Goal: Task Accomplishment & Management: Manage account settings

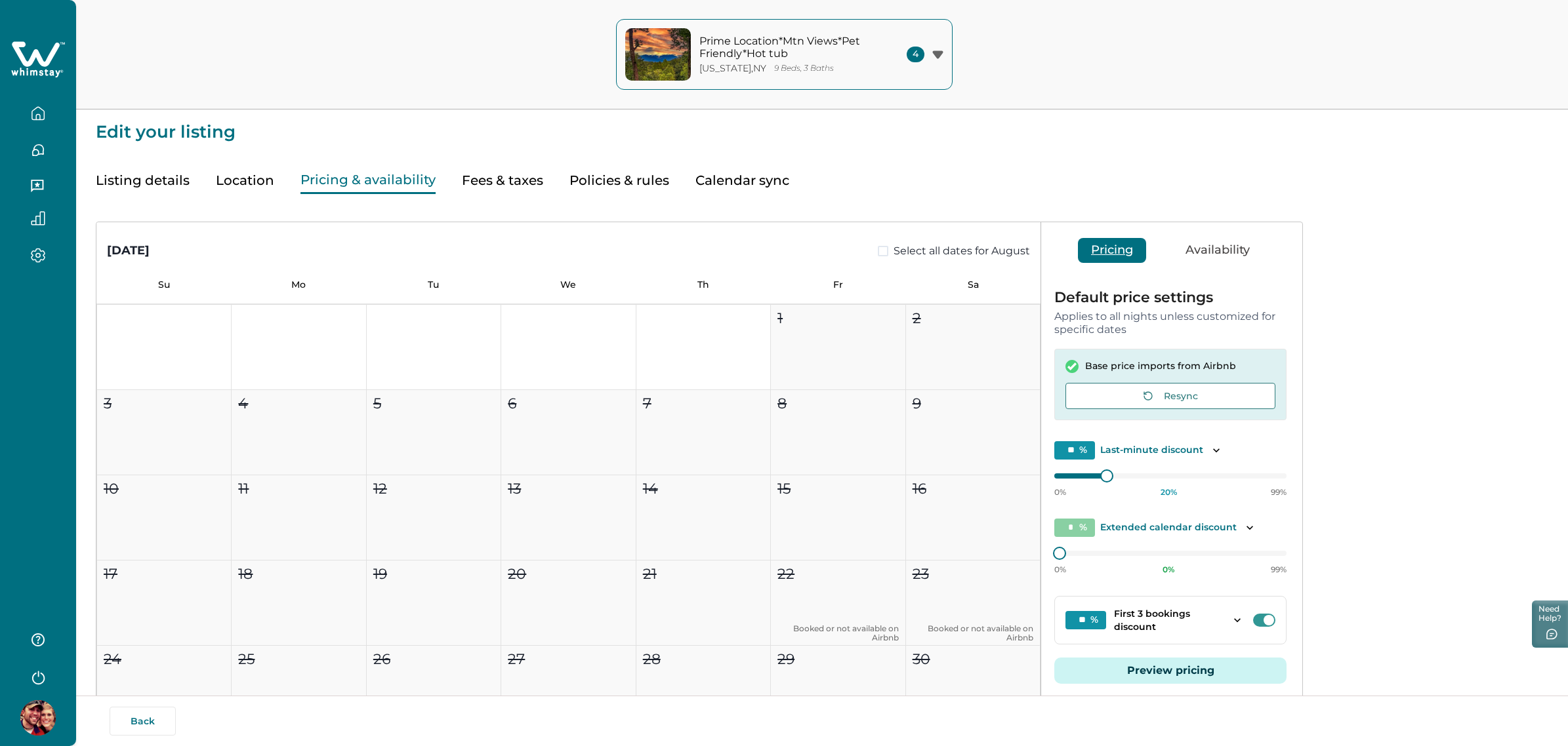
scroll to position [746, 0]
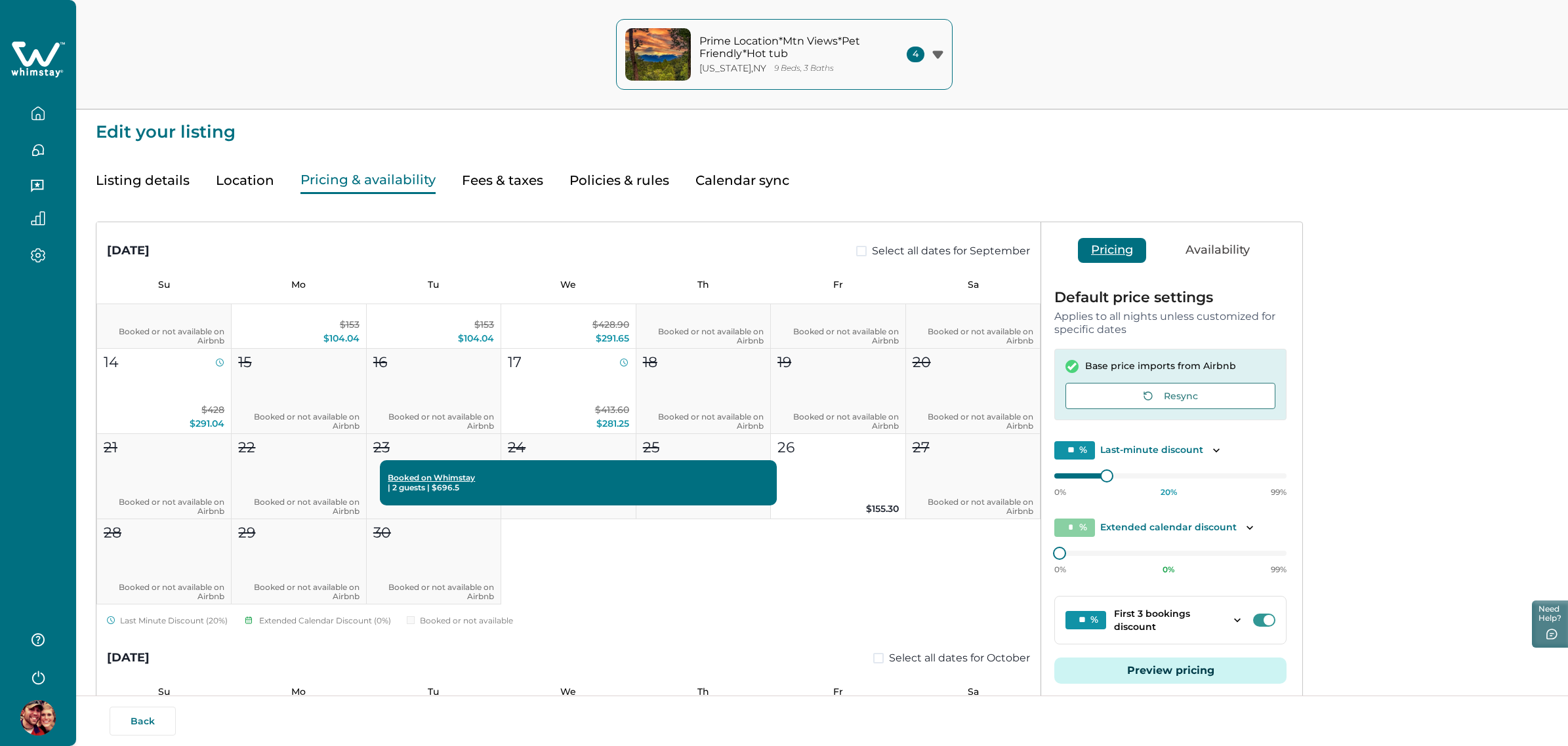
click at [49, 680] on button "button" at bounding box center [38, 677] width 52 height 26
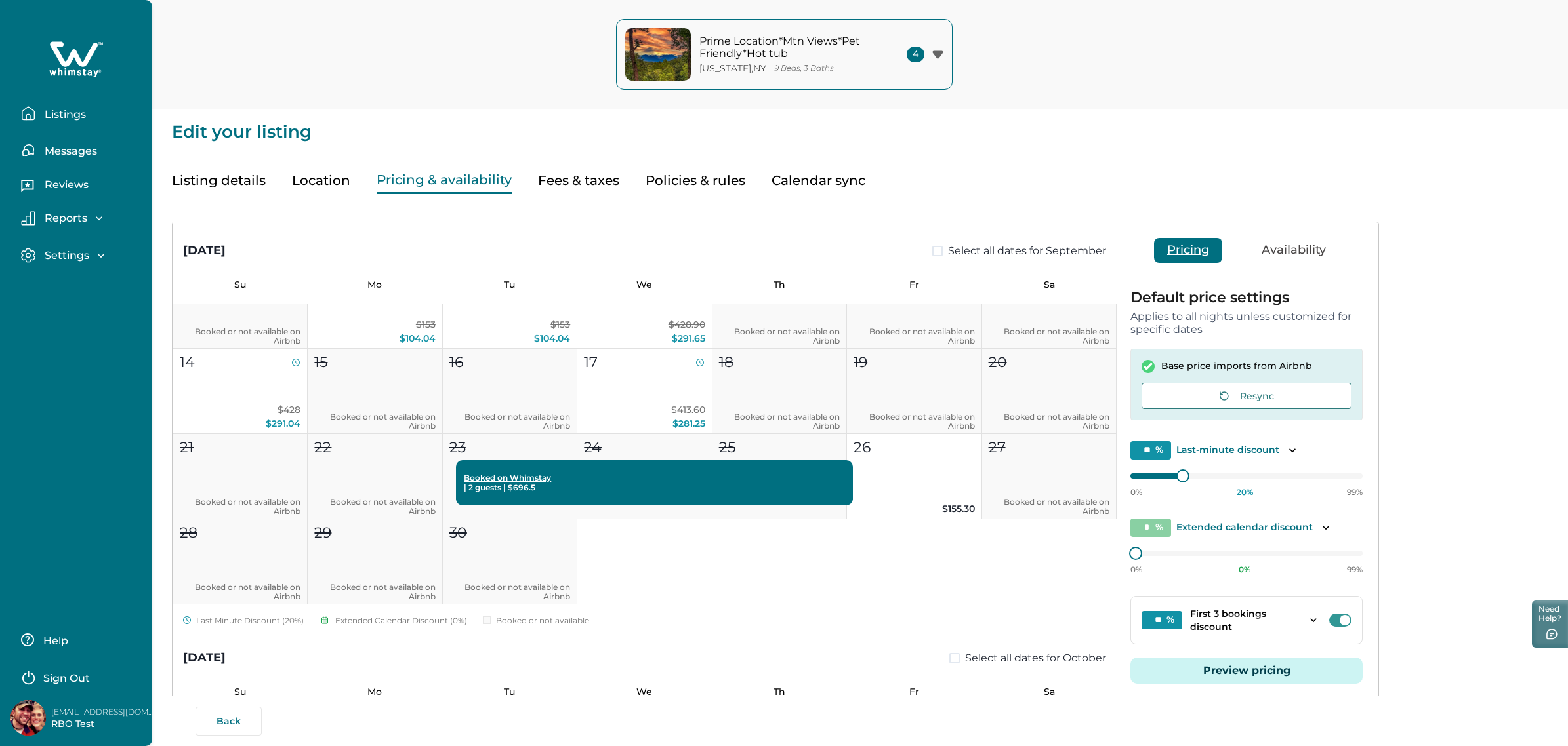
click at [70, 673] on p "Sign Out" at bounding box center [66, 679] width 46 height 13
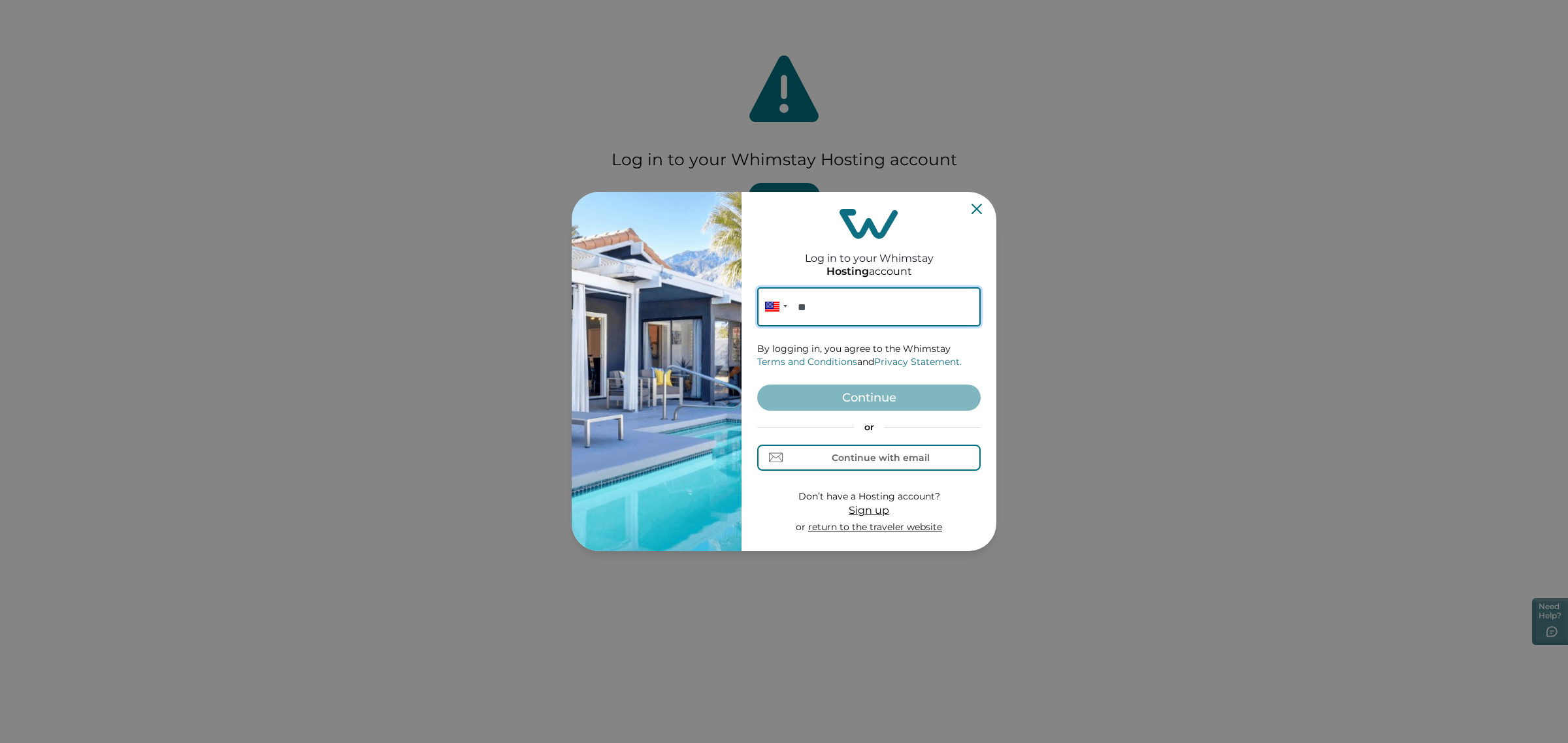
paste input "**********"
type input "**********"
click at [869, 402] on button "Continue" at bounding box center [868, 398] width 223 height 26
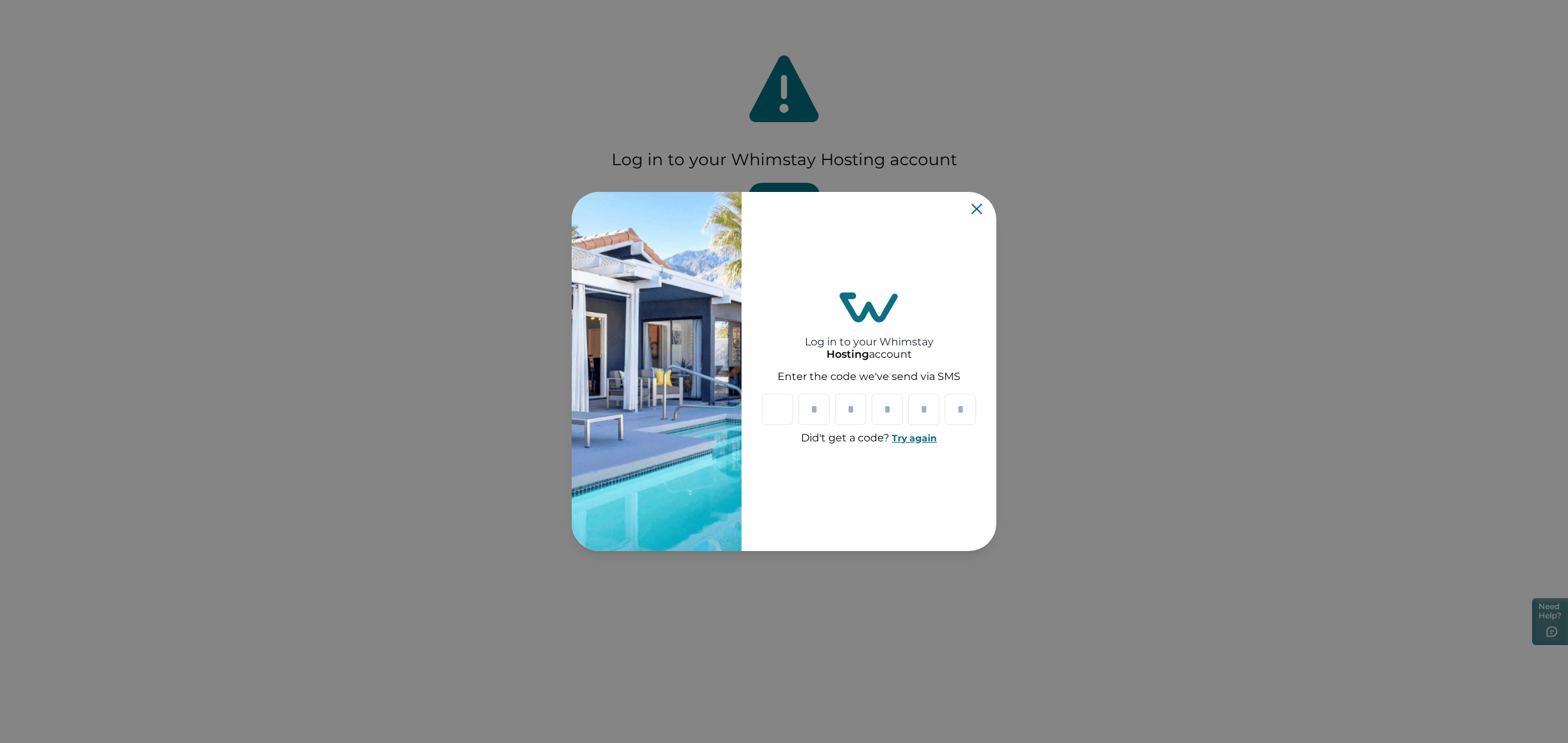
paste input "*"
type input "*"
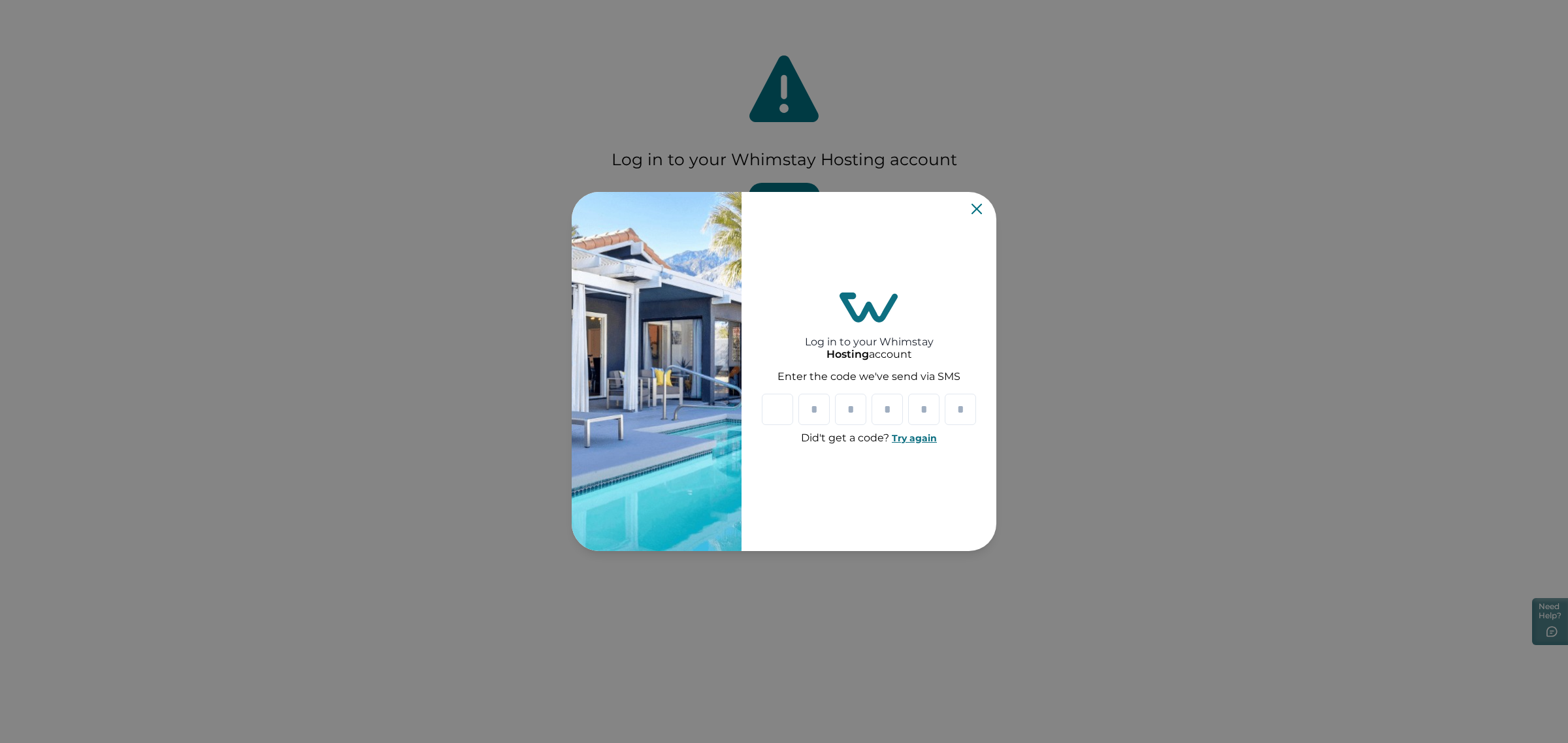
type input "*"
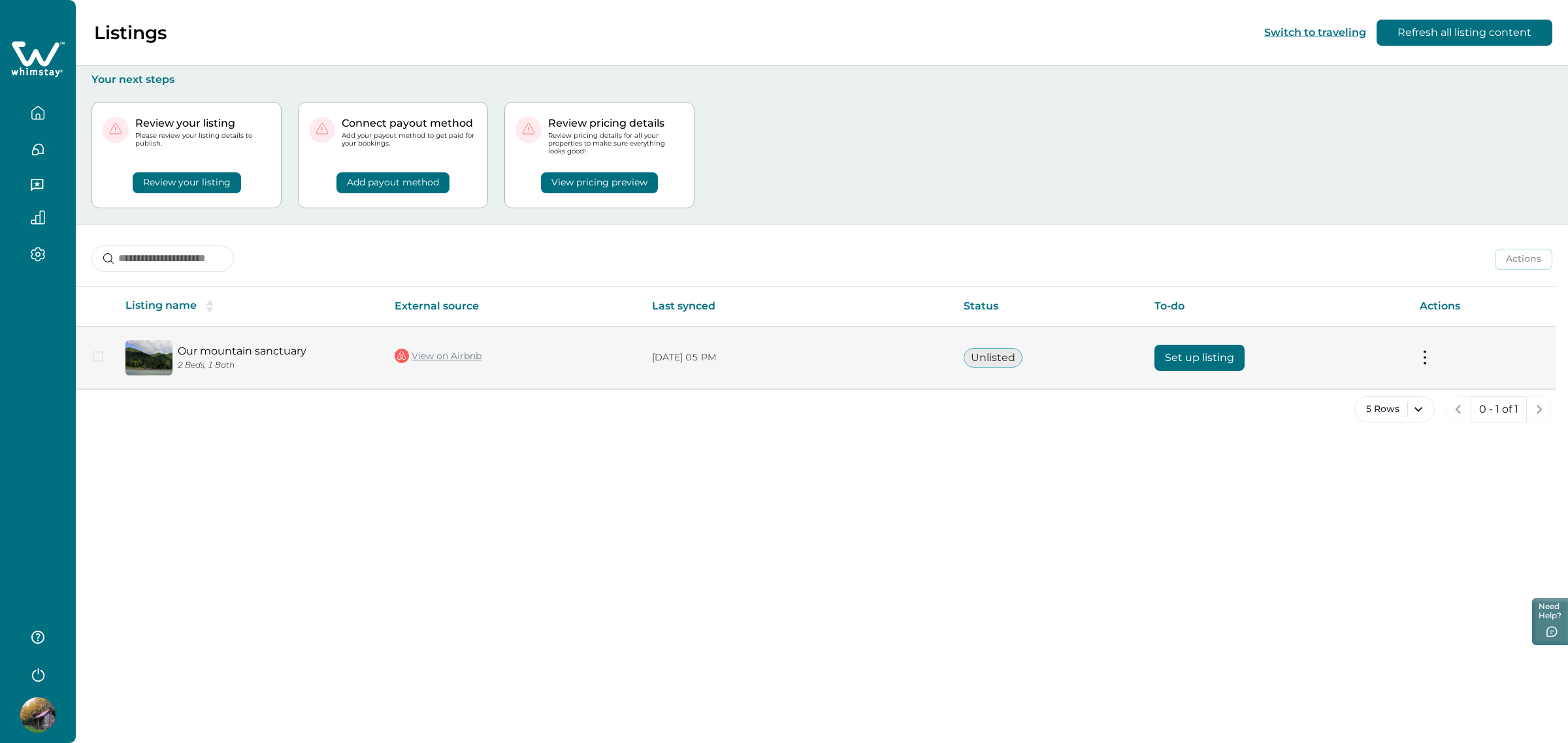
click at [1182, 355] on button "Set up listing" at bounding box center [1199, 358] width 90 height 26
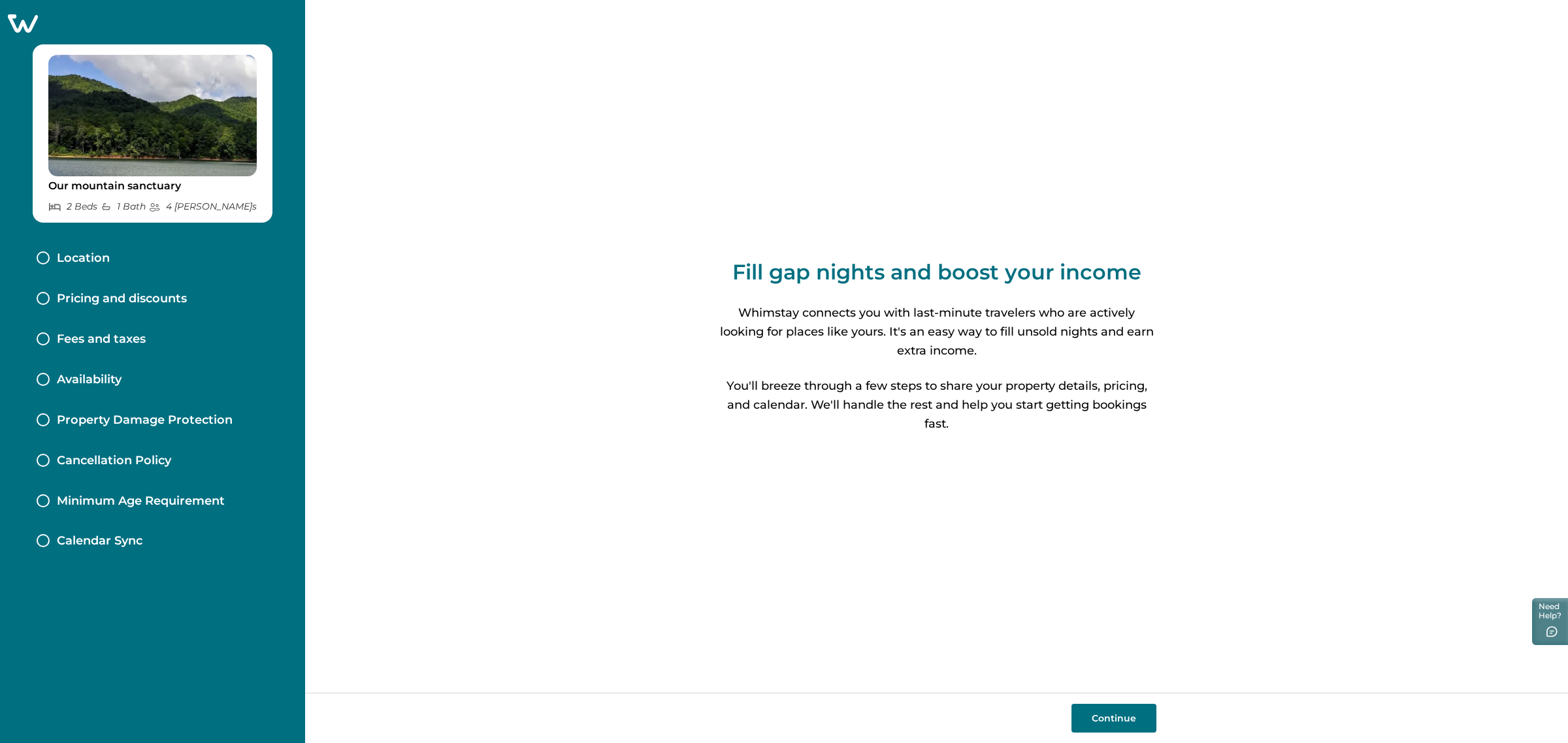
click at [118, 256] on div "Location" at bounding box center [152, 259] width 253 height 40
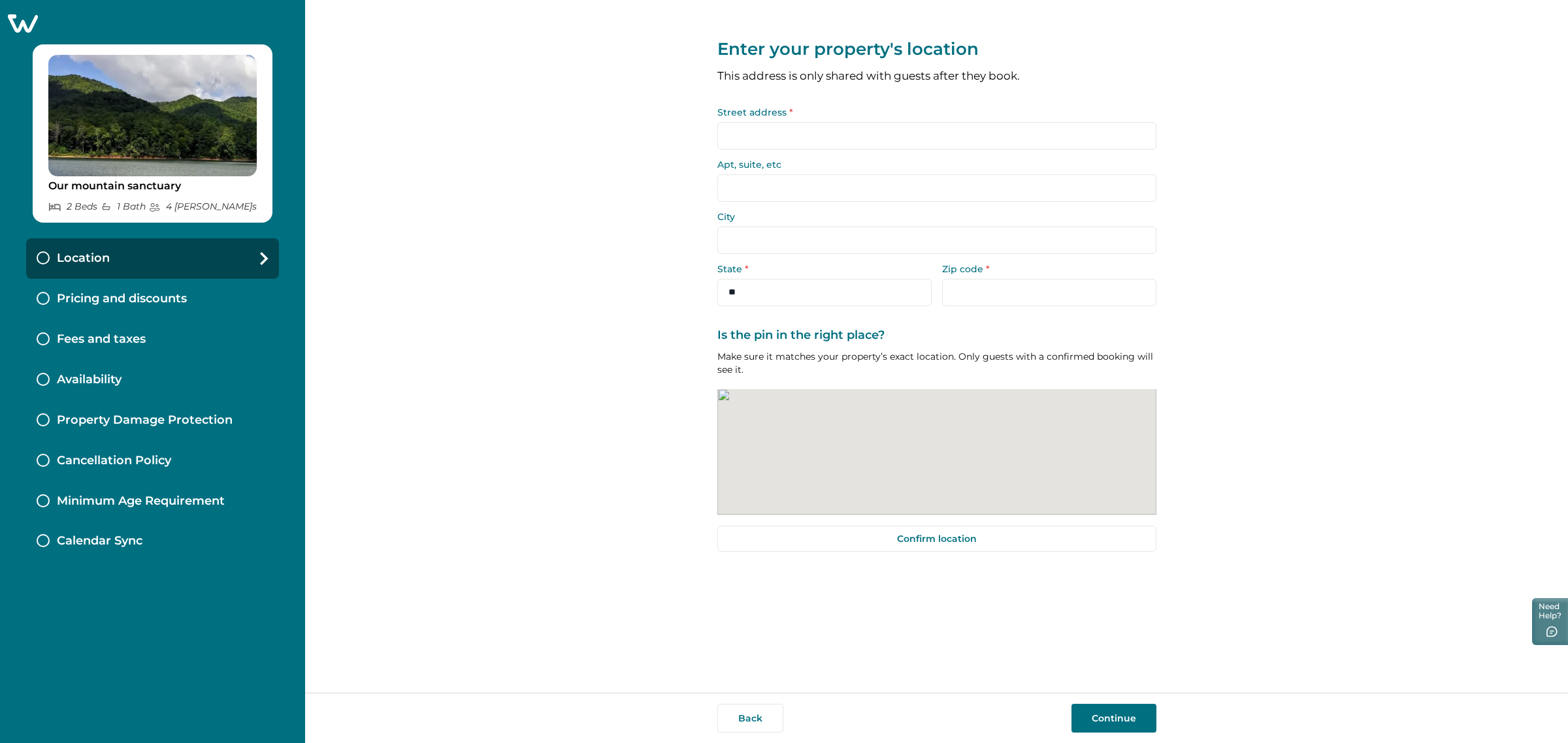
click at [845, 134] on input "Street address *" at bounding box center [936, 135] width 439 height 27
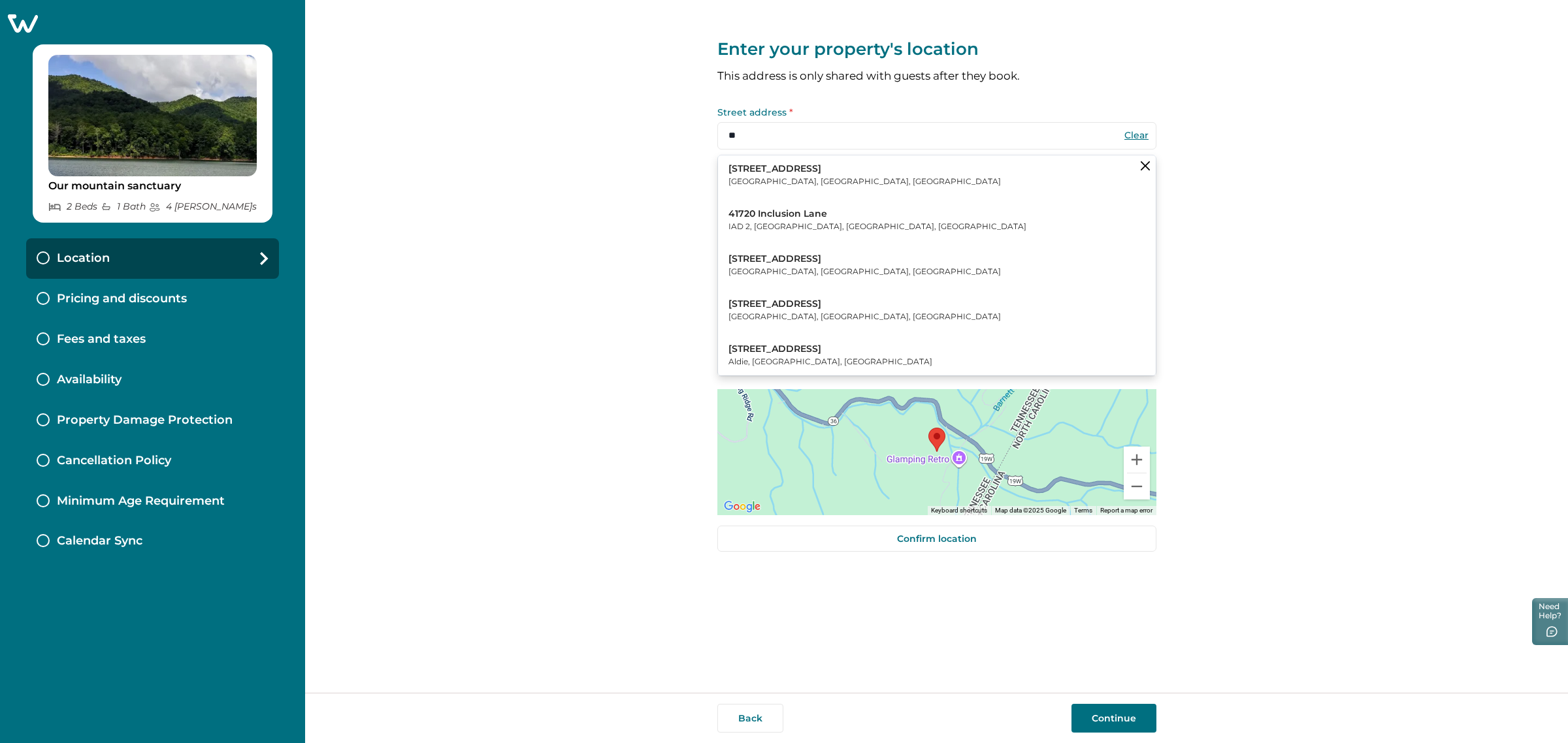
click at [870, 181] on button "[STREET_ADDRESS]" at bounding box center [936, 175] width 437 height 40
type input "**********"
type input "*******"
select select "**"
type input "*****"
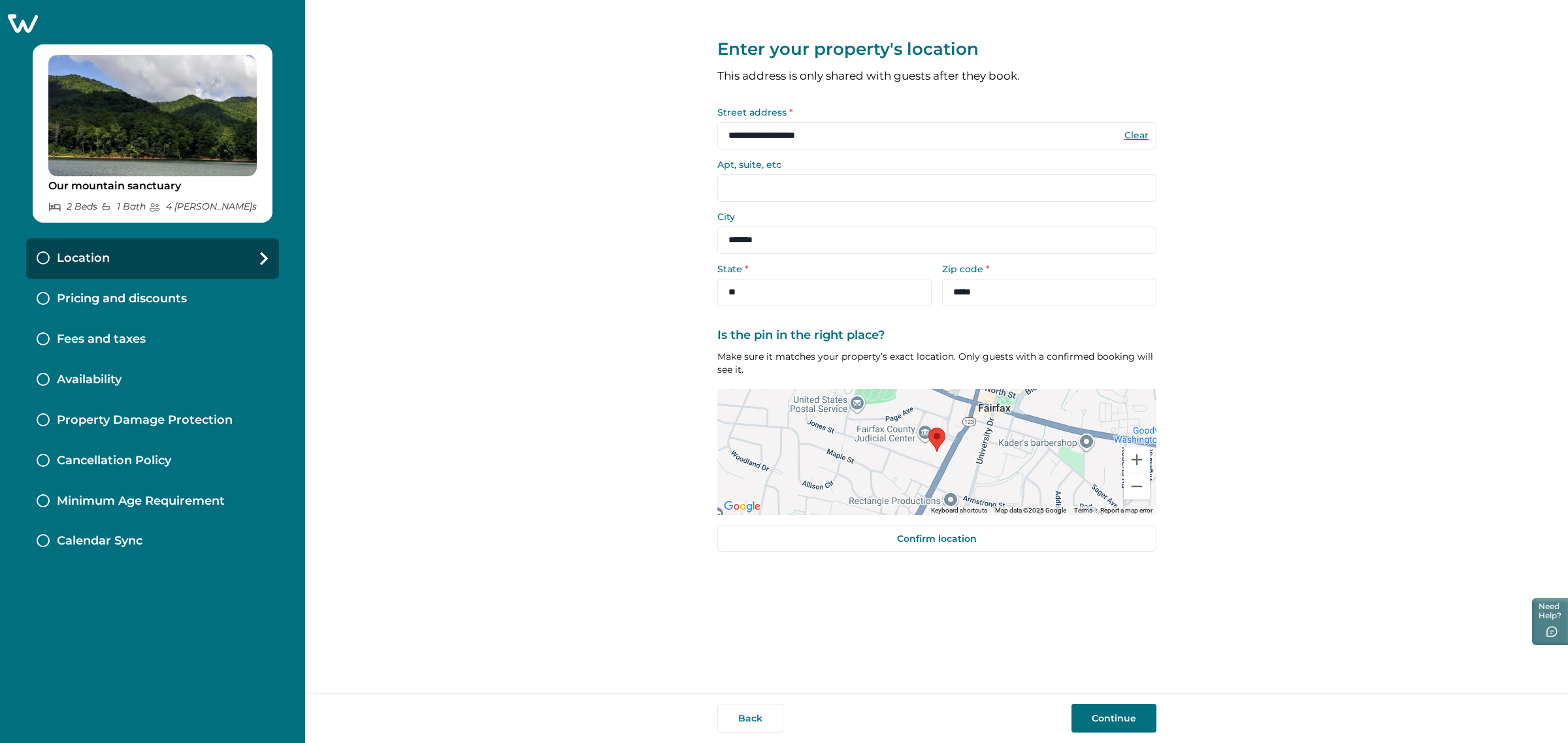
click at [1122, 725] on button "Continue" at bounding box center [1113, 718] width 84 height 29
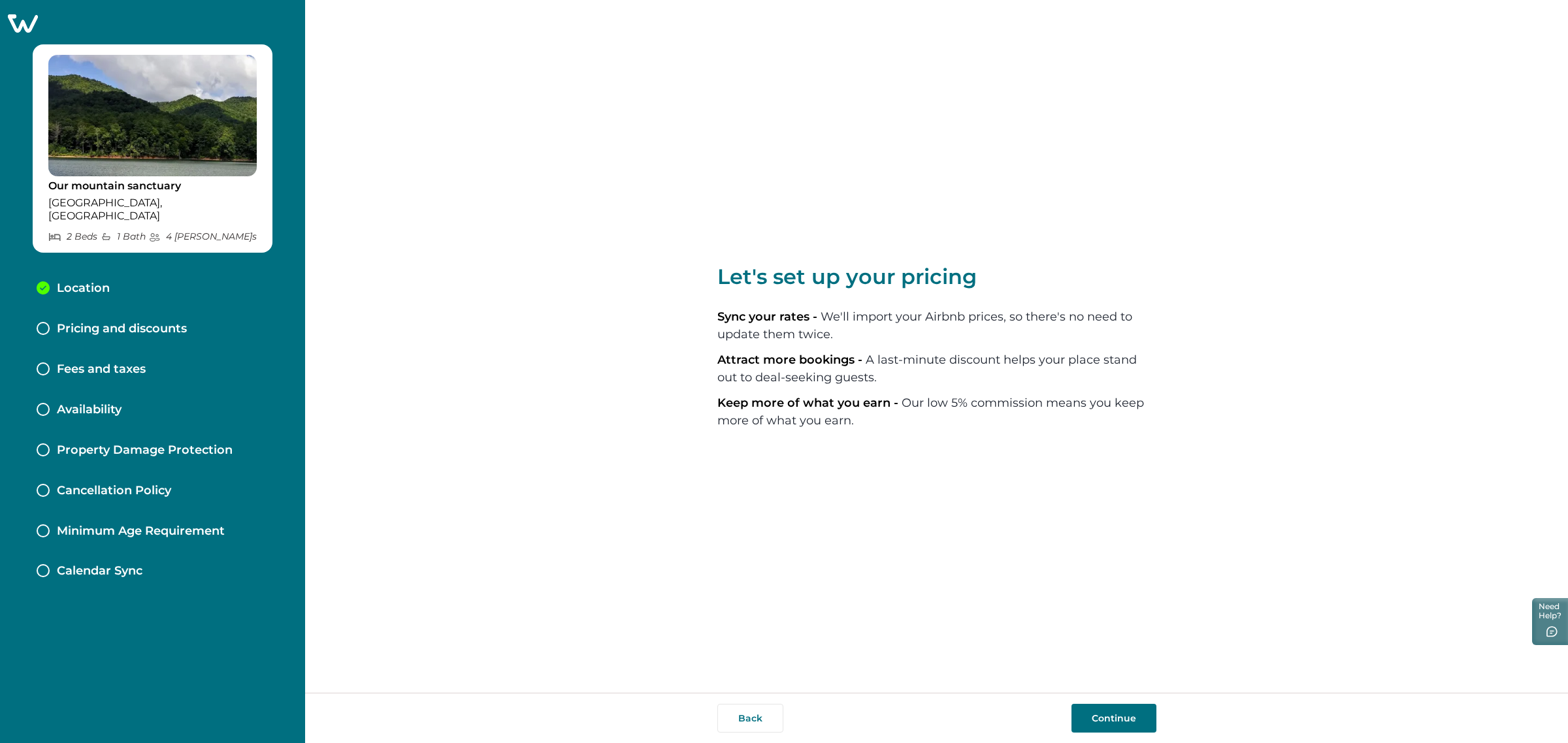
click at [1106, 709] on button "Continue" at bounding box center [1113, 718] width 84 height 29
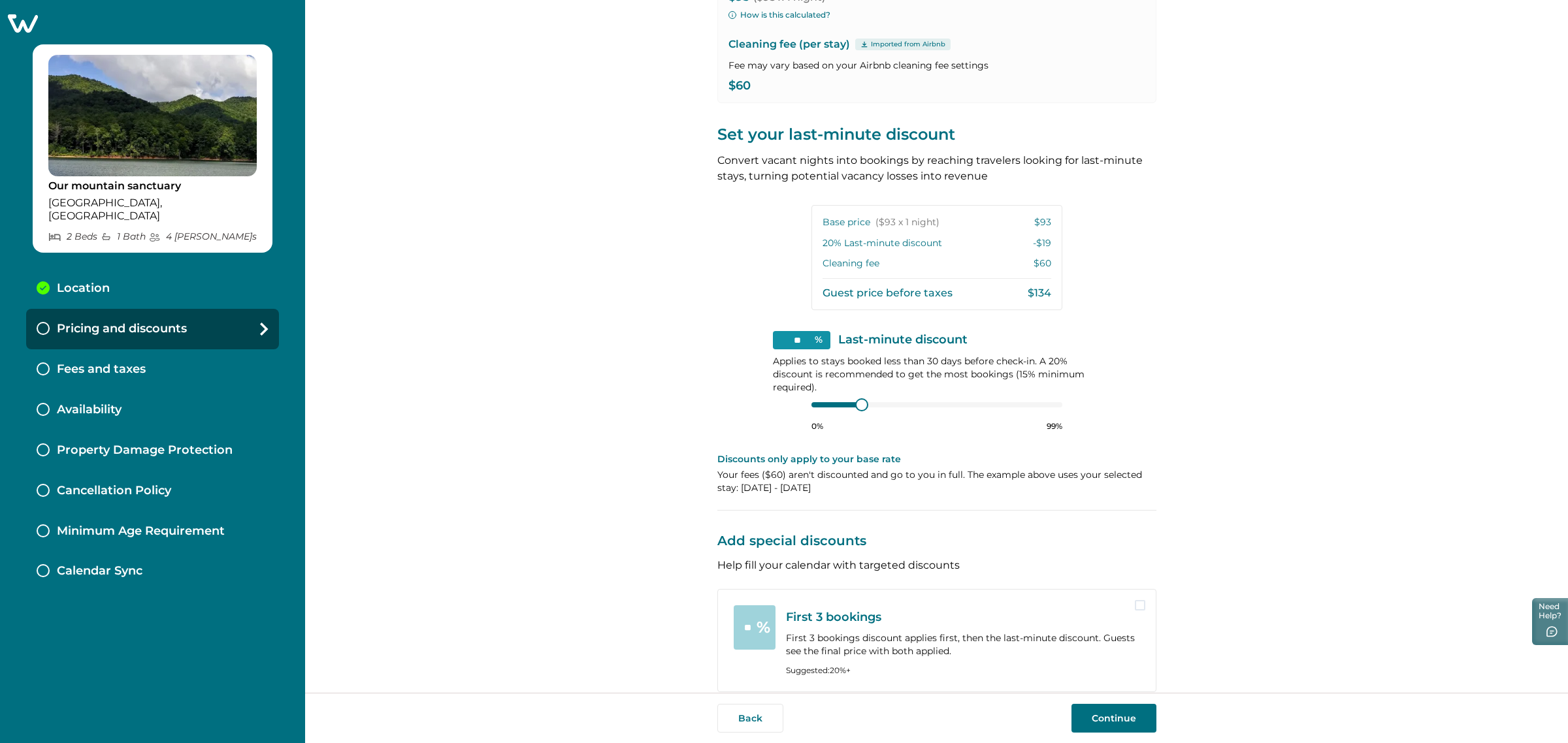
scroll to position [202, 0]
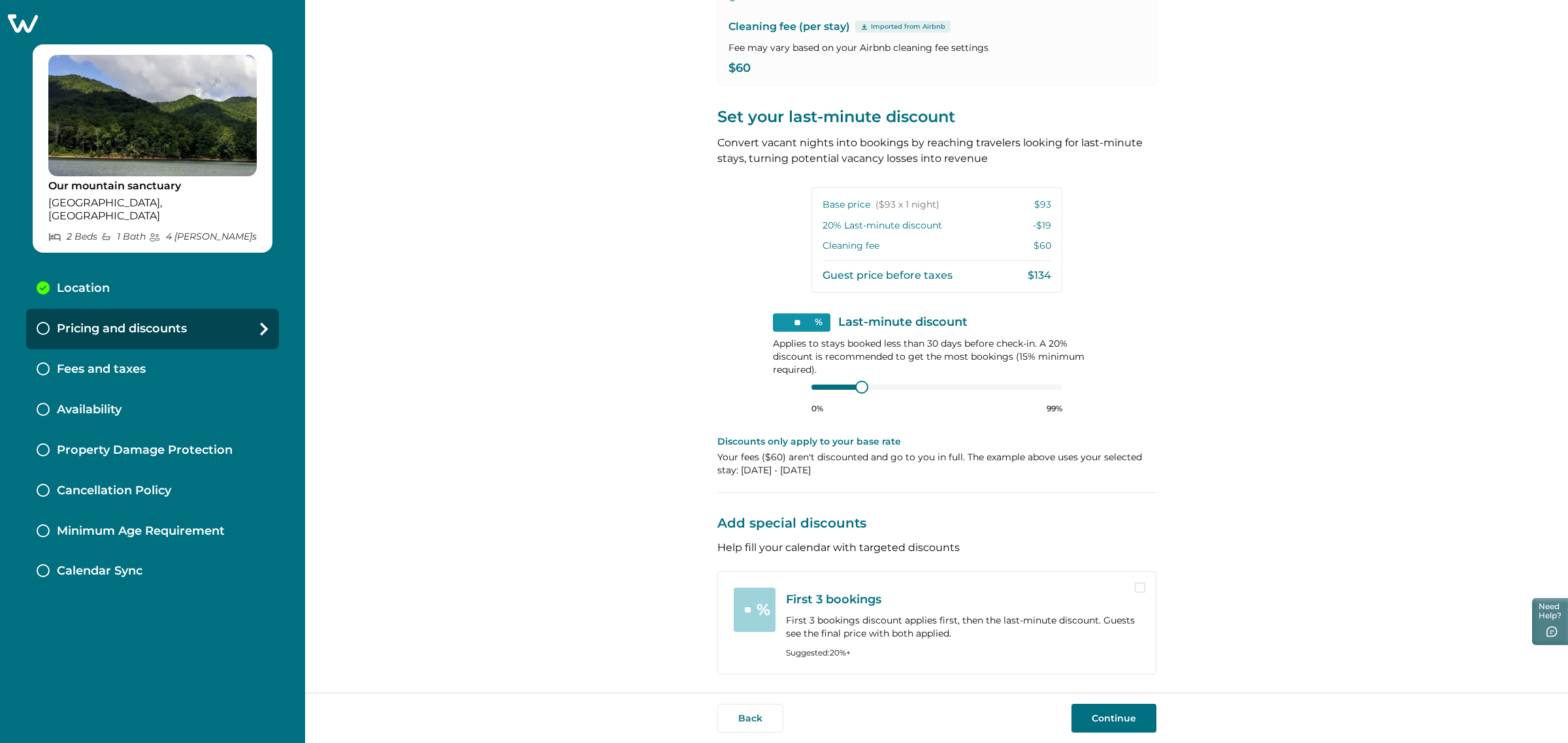
click at [1137, 585] on span at bounding box center [1140, 588] width 10 height 10
click at [1122, 713] on button "Continue" at bounding box center [1113, 718] width 84 height 29
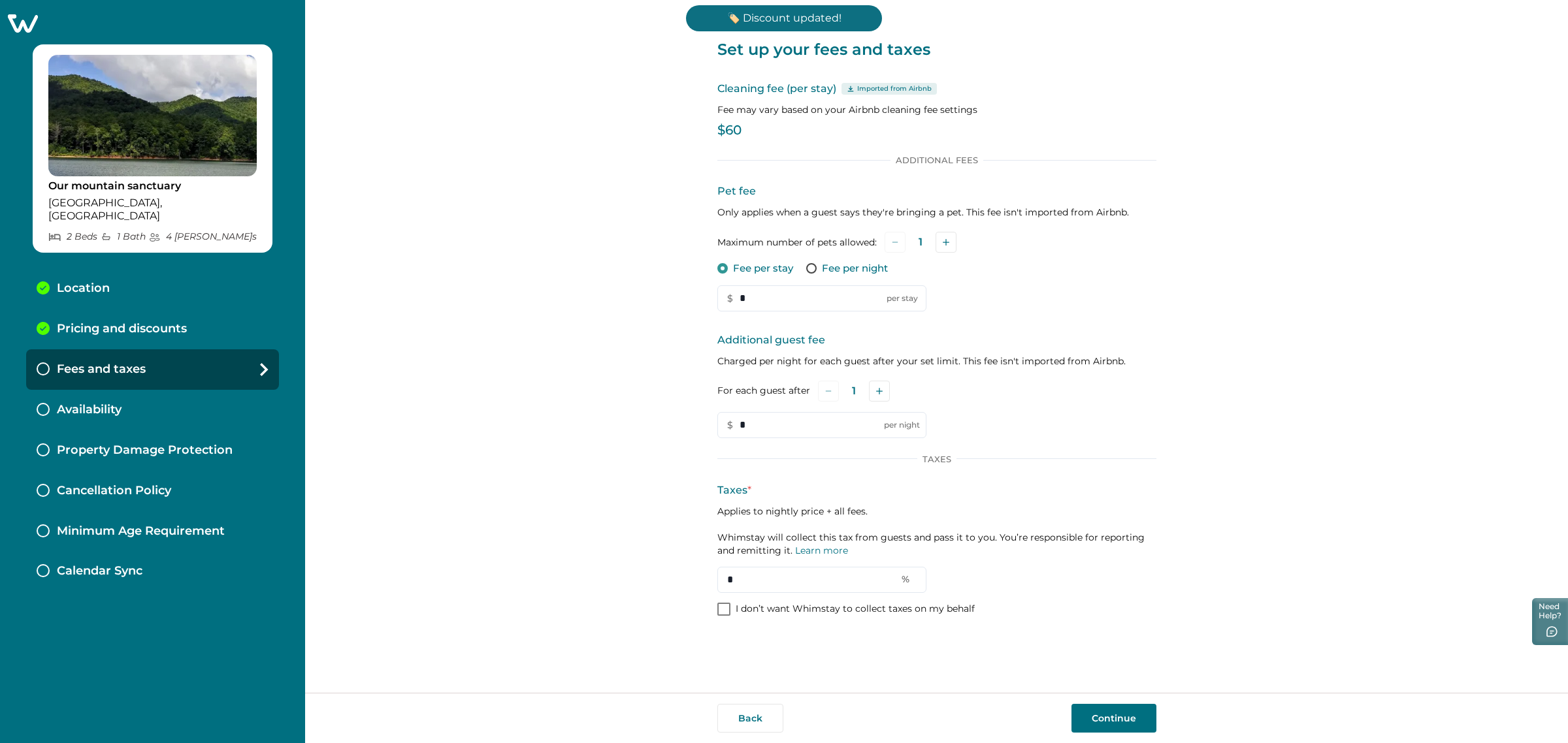
click at [873, 616] on div "Additional Fees Pet fee Only applies when a guest says they're bringing a pet. …" at bounding box center [936, 387] width 439 height 463
click at [885, 609] on p "I don’t want Whimstay to collect taxes on my behalf" at bounding box center [855, 609] width 239 height 13
click at [1122, 714] on button "Continue" at bounding box center [1113, 718] width 84 height 29
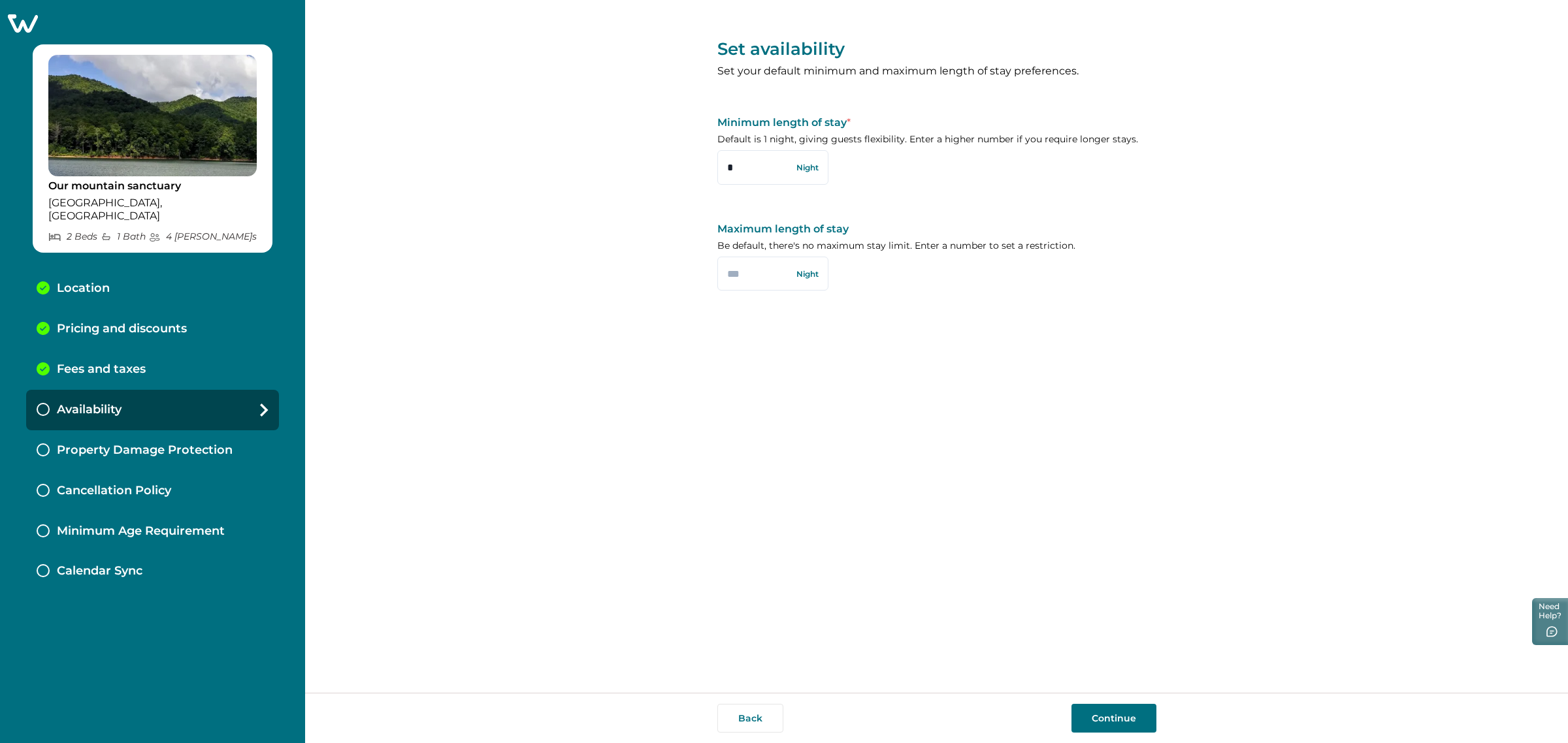
click at [1112, 719] on button "Continue" at bounding box center [1113, 718] width 84 height 29
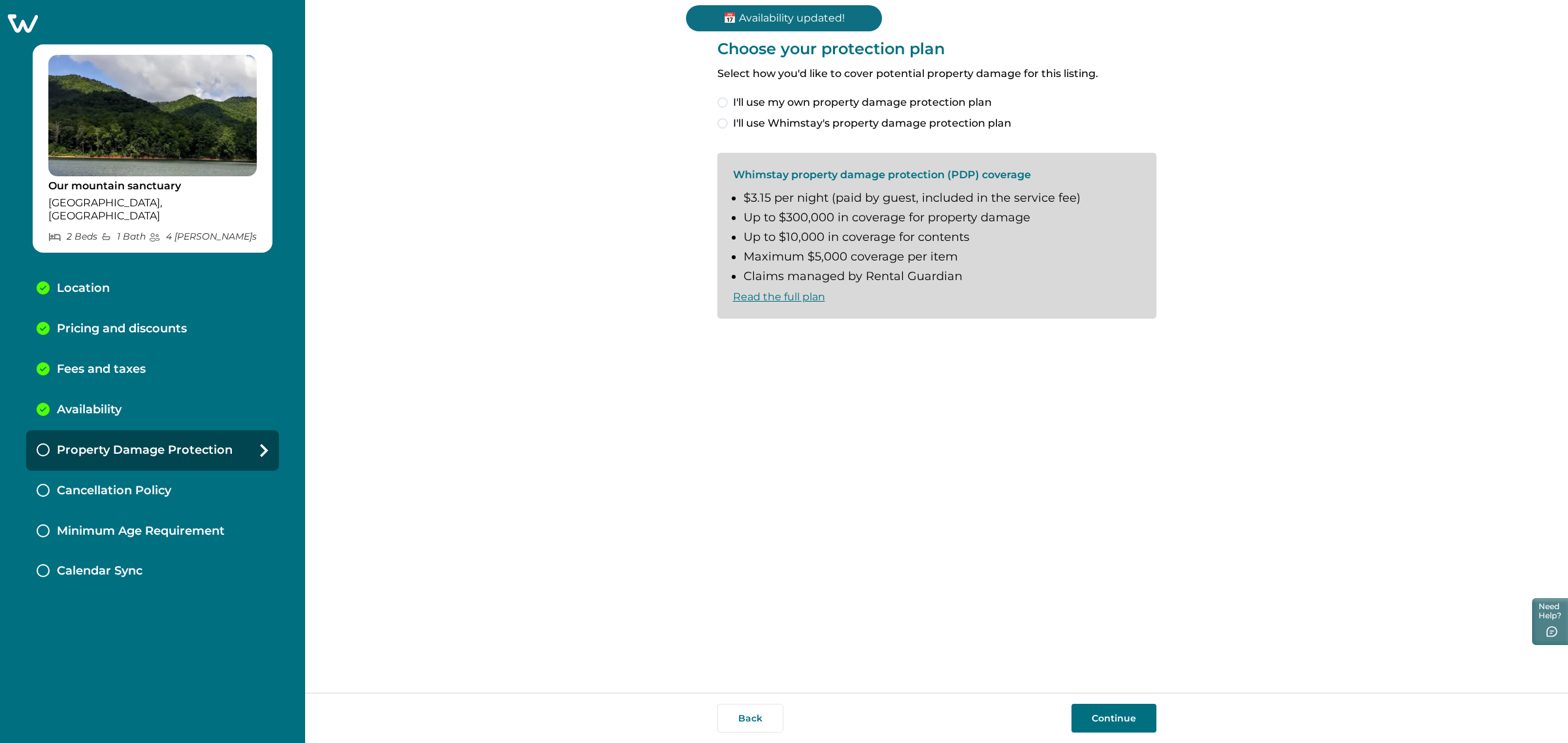
click at [902, 95] on span "I'll use my own property damage protection plan" at bounding box center [862, 103] width 259 height 16
click at [1109, 723] on button "Continue" at bounding box center [1113, 718] width 84 height 29
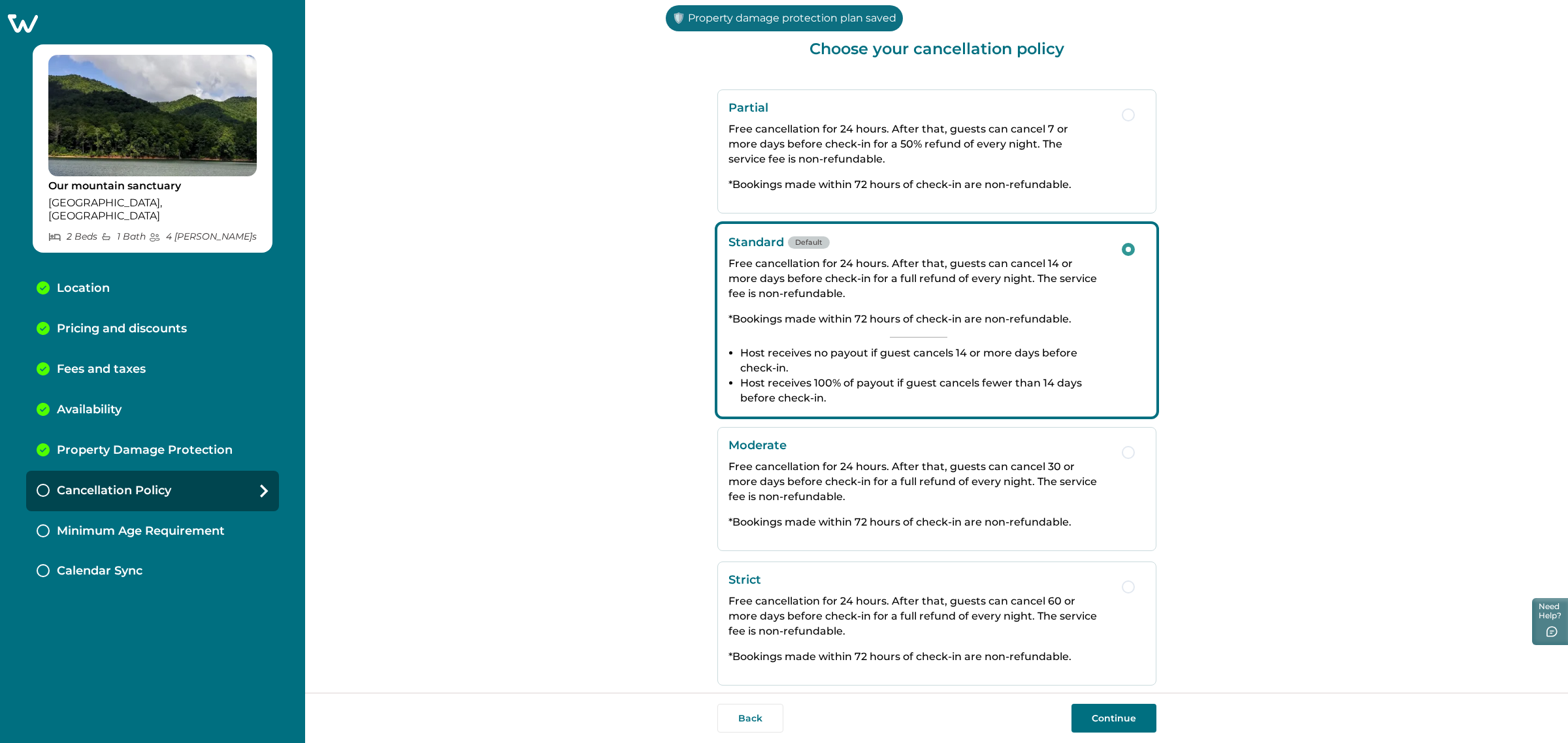
click at [1109, 723] on button "Continue" at bounding box center [1113, 718] width 84 height 29
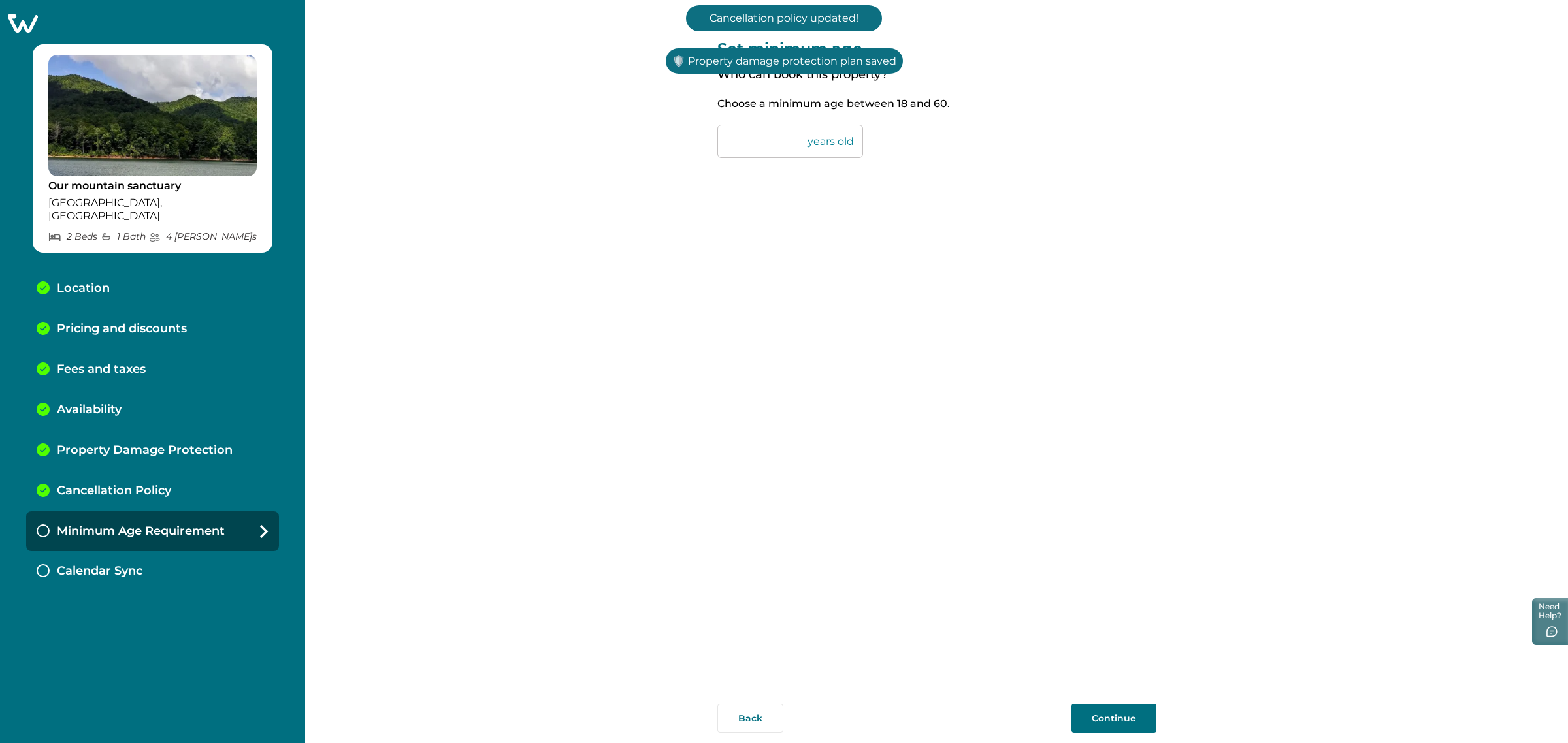
click at [1109, 723] on button "Continue" at bounding box center [1113, 718] width 84 height 29
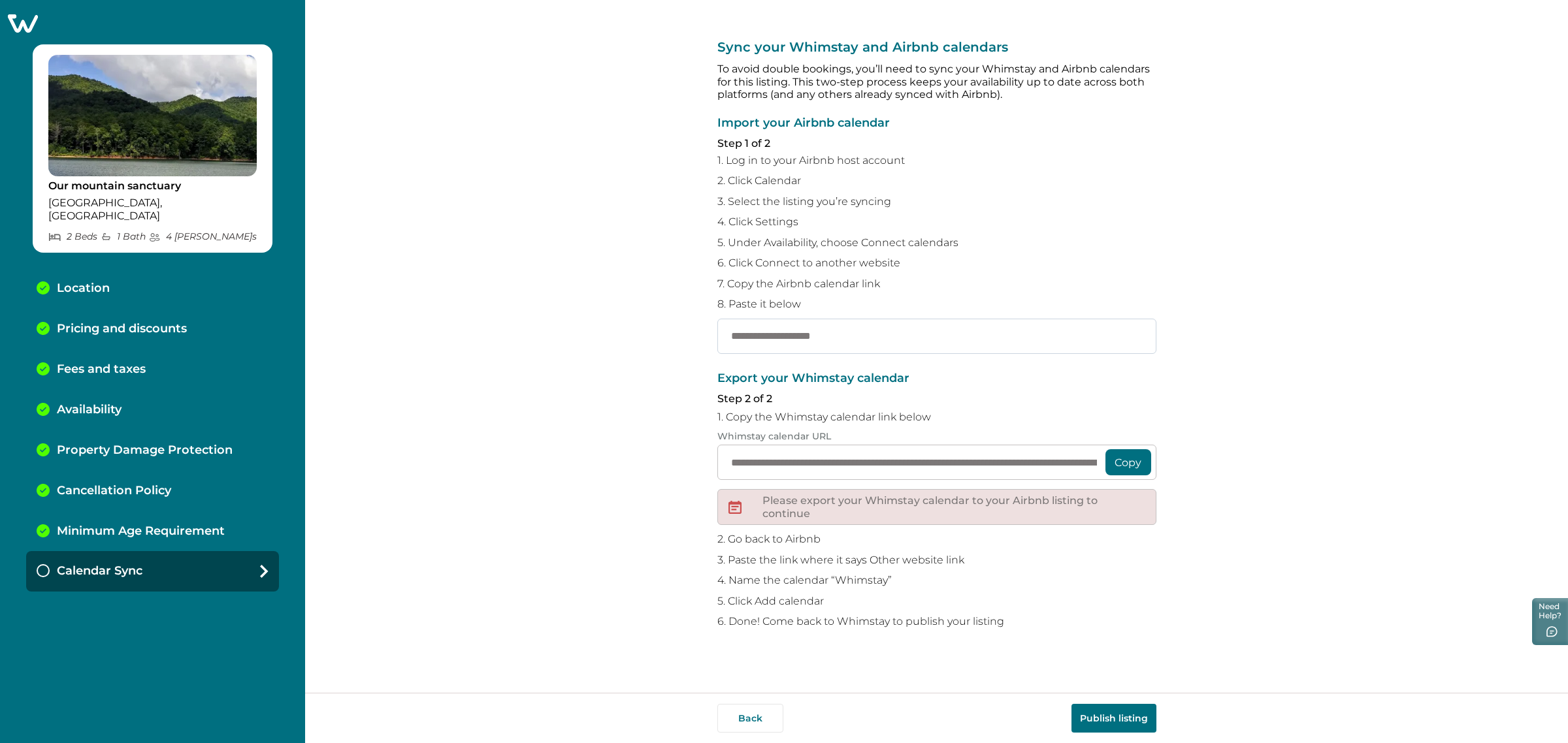
click at [810, 344] on input "text" at bounding box center [936, 336] width 439 height 35
paste input "**********"
type input "**********"
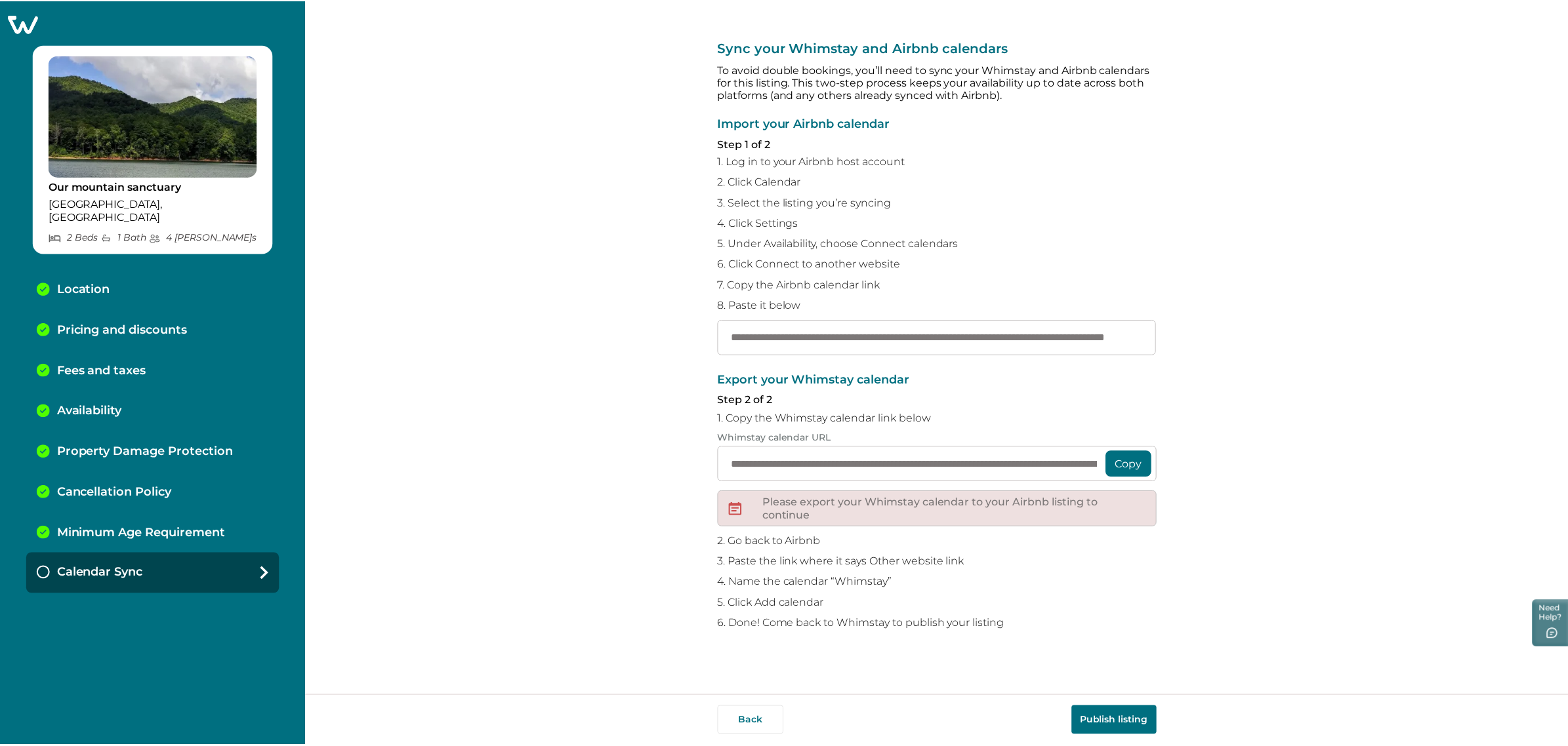
scroll to position [0, 0]
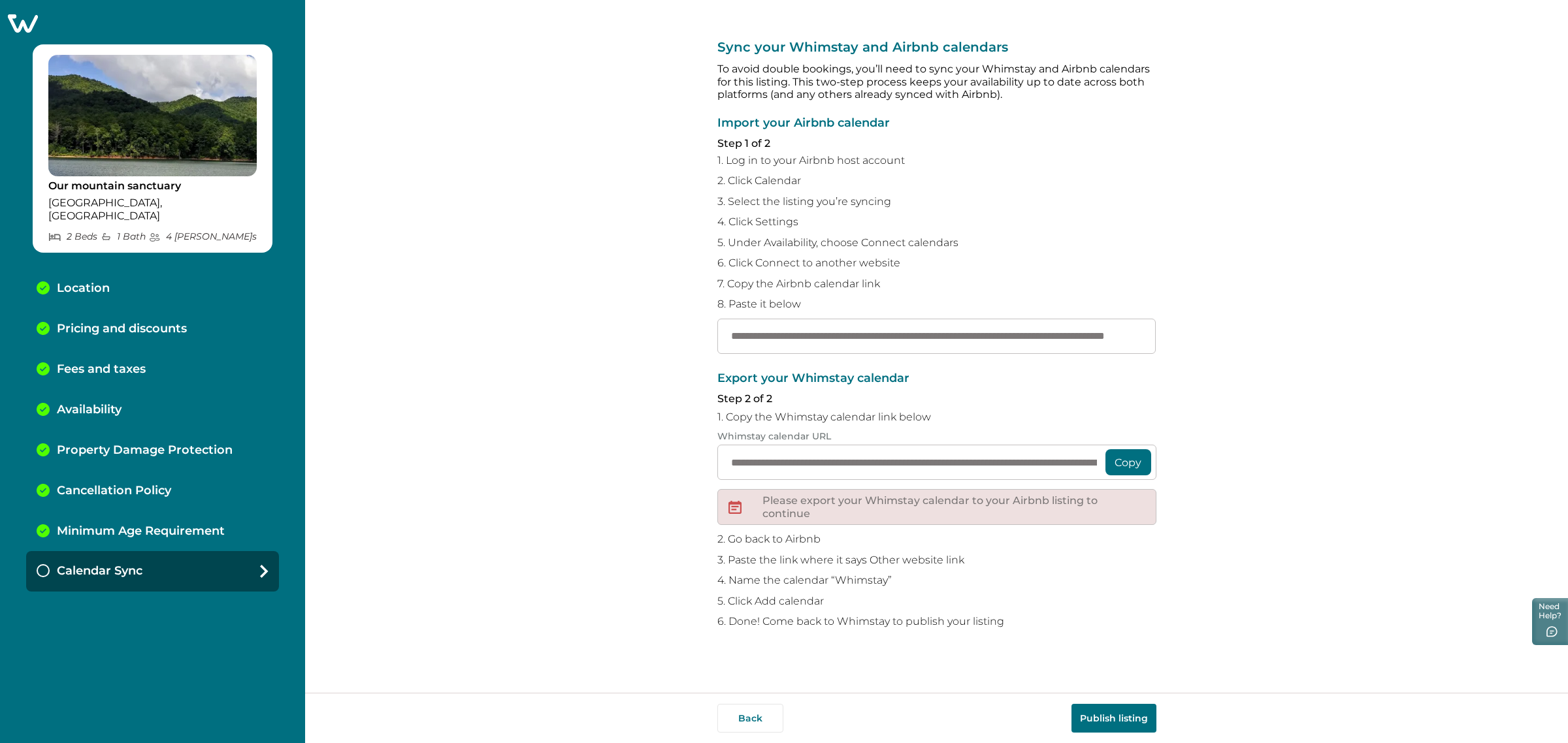
click at [1108, 711] on button "Publish listing" at bounding box center [1113, 718] width 84 height 29
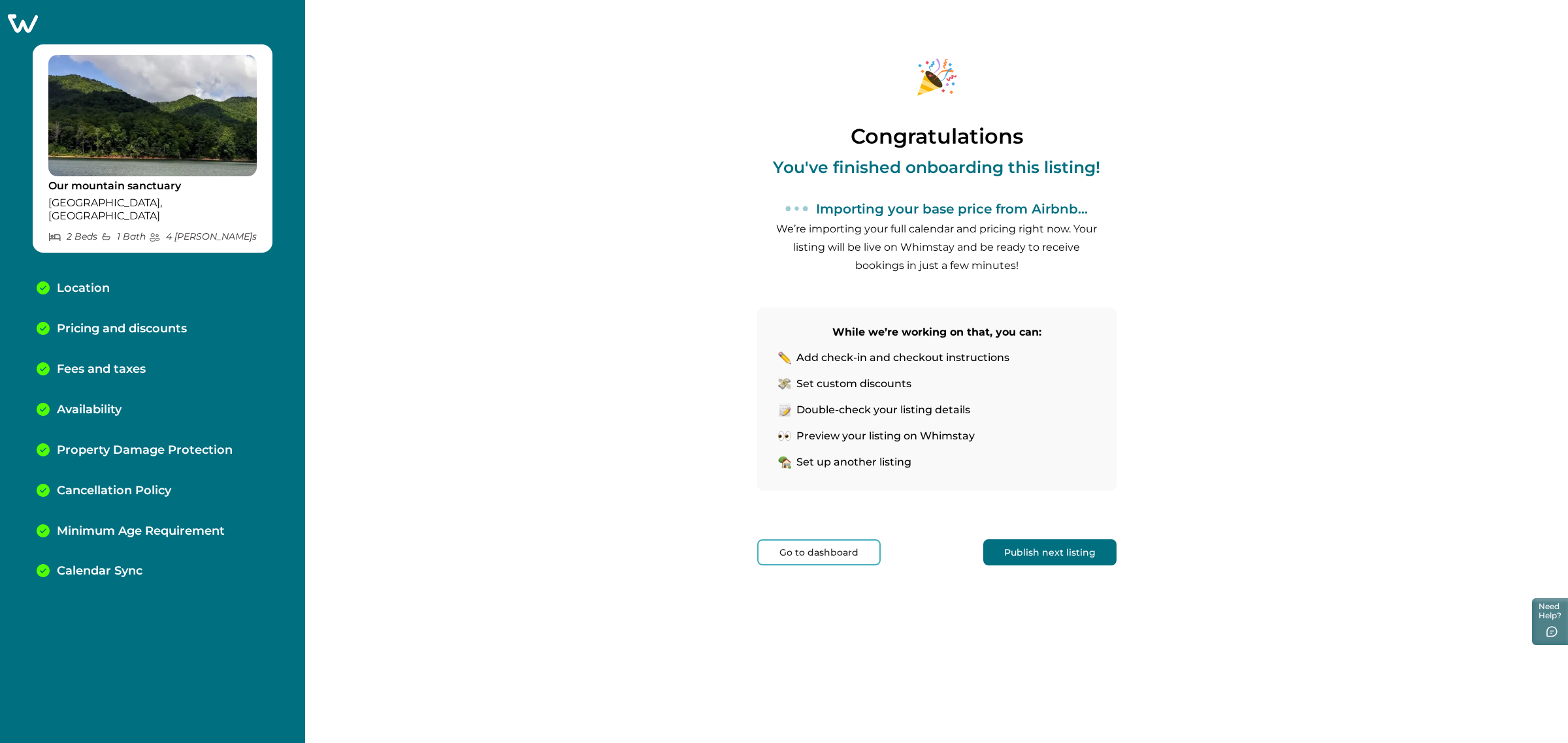
click at [831, 549] on button "Go to dashboard" at bounding box center [819, 552] width 124 height 26
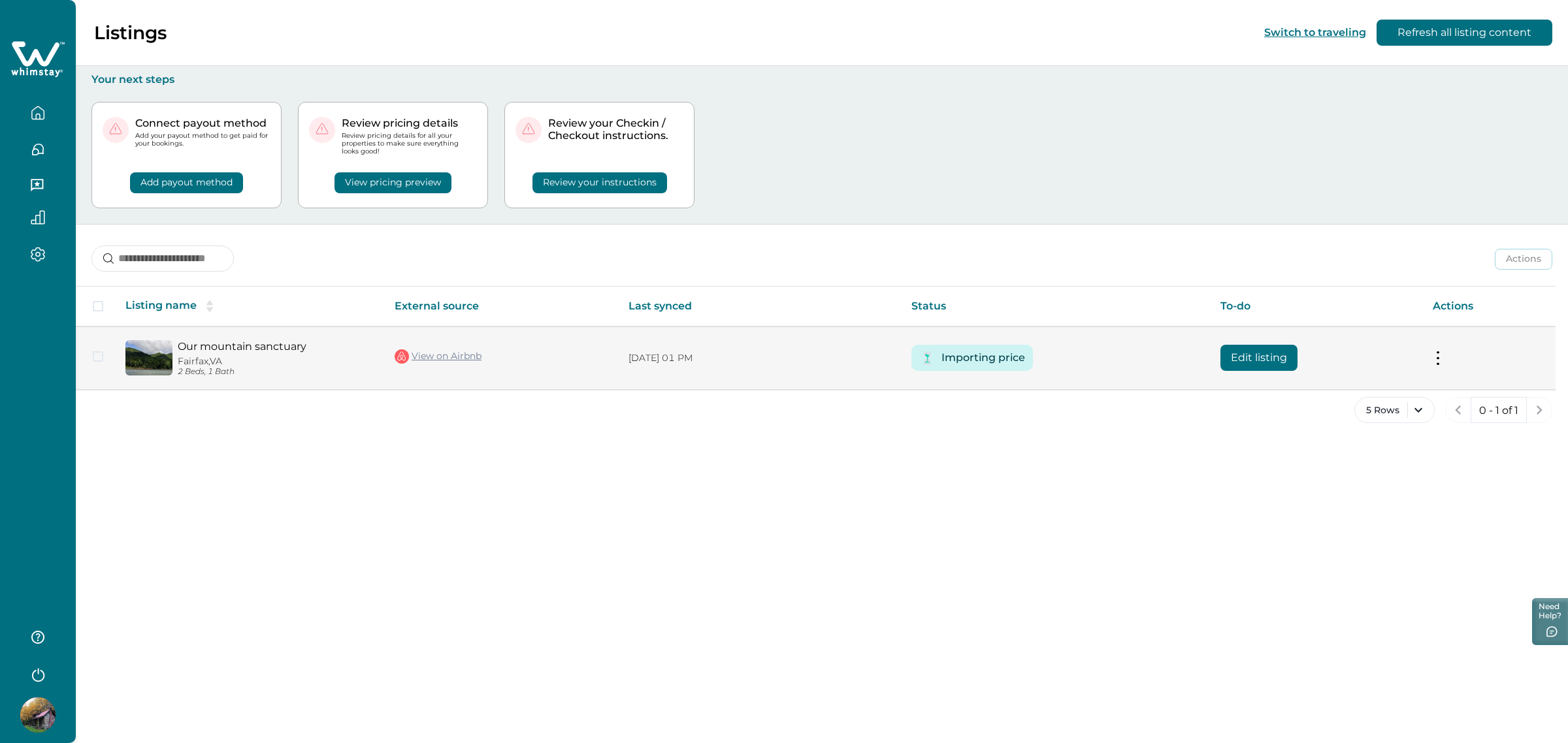
click at [1264, 366] on button "Edit listing" at bounding box center [1259, 358] width 77 height 26
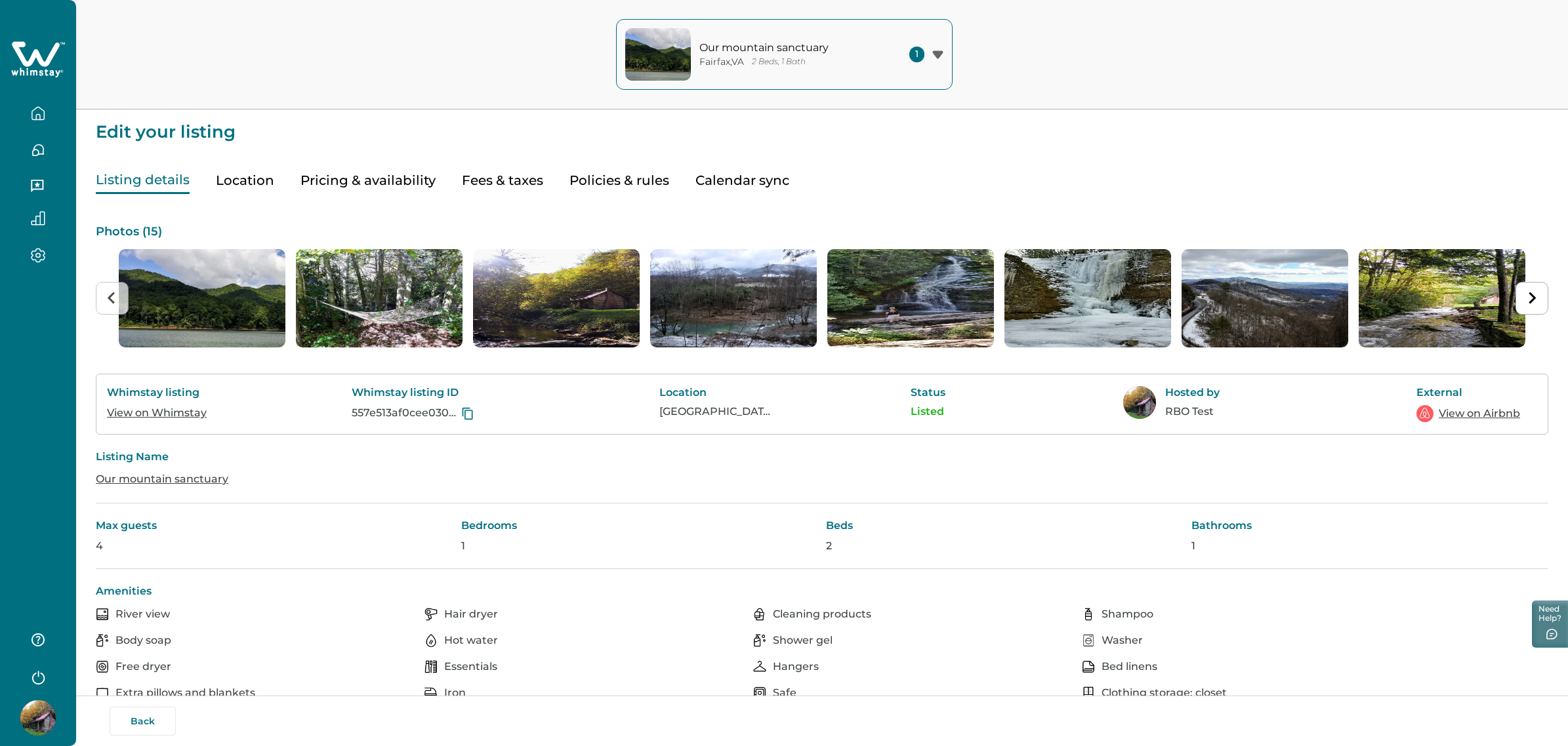
click at [397, 169] on button "Pricing & availability" at bounding box center [368, 180] width 135 height 27
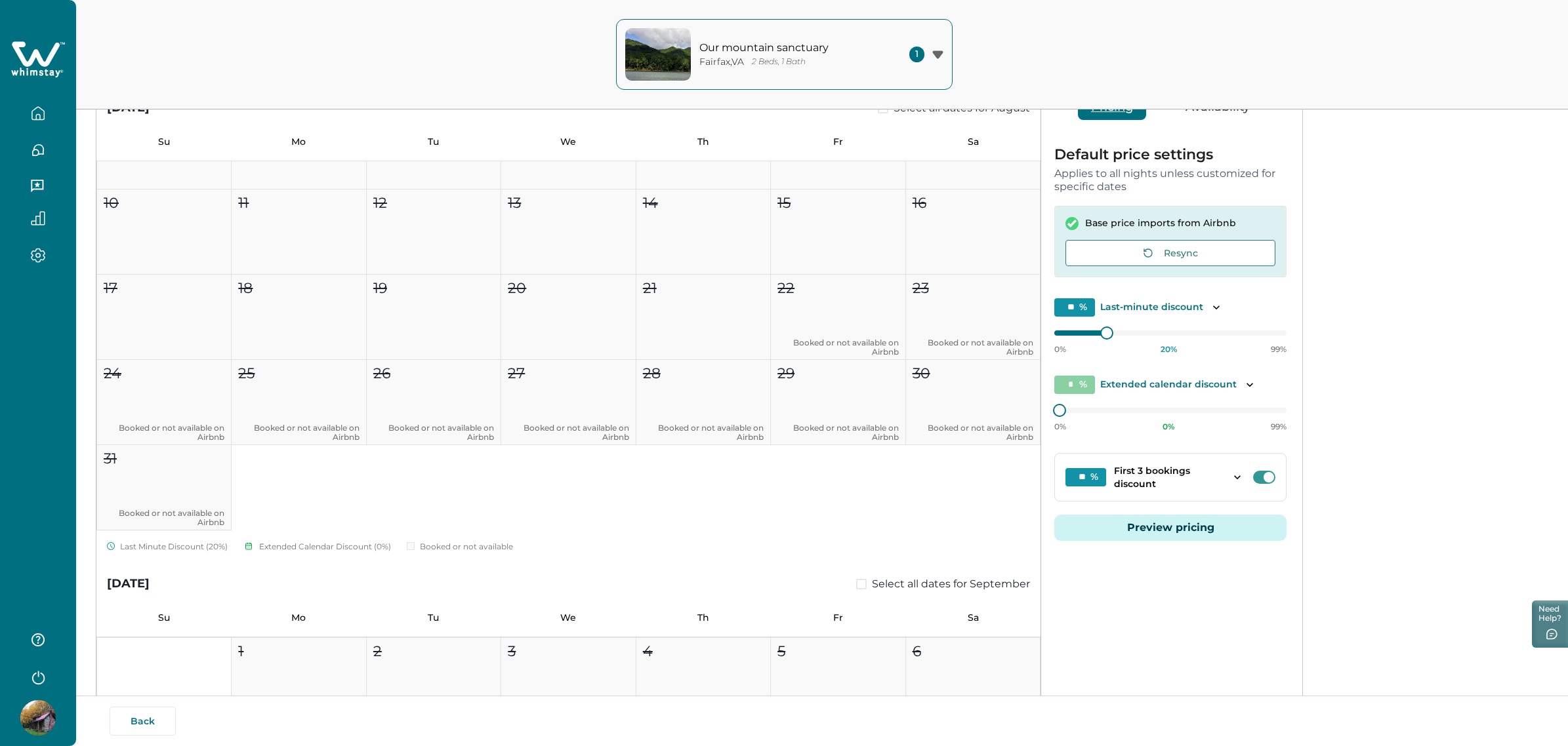
scroll to position [144, 0]
click at [1266, 471] on span at bounding box center [1269, 476] width 10 height 10
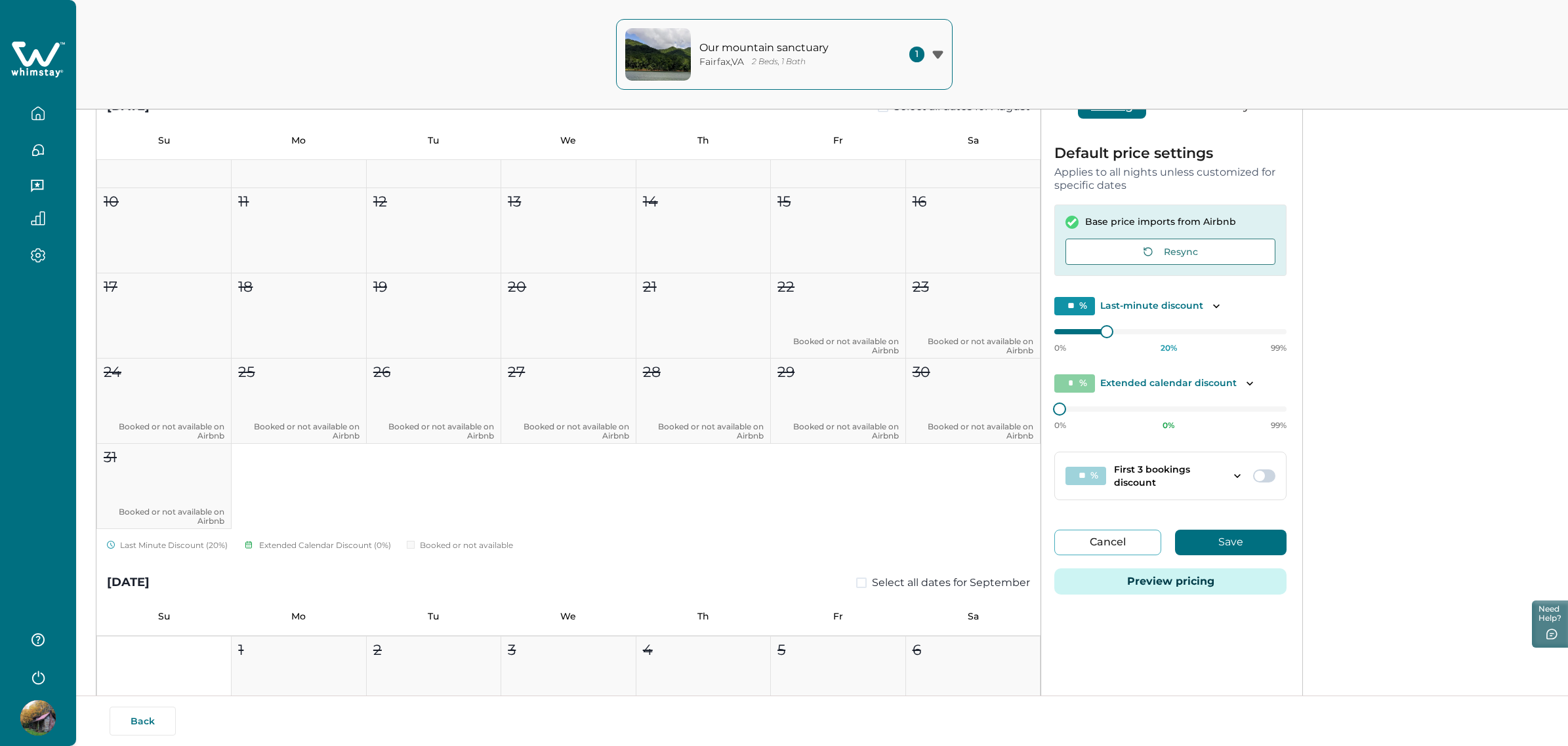
click at [1232, 530] on button "Save" at bounding box center [1230, 542] width 111 height 25
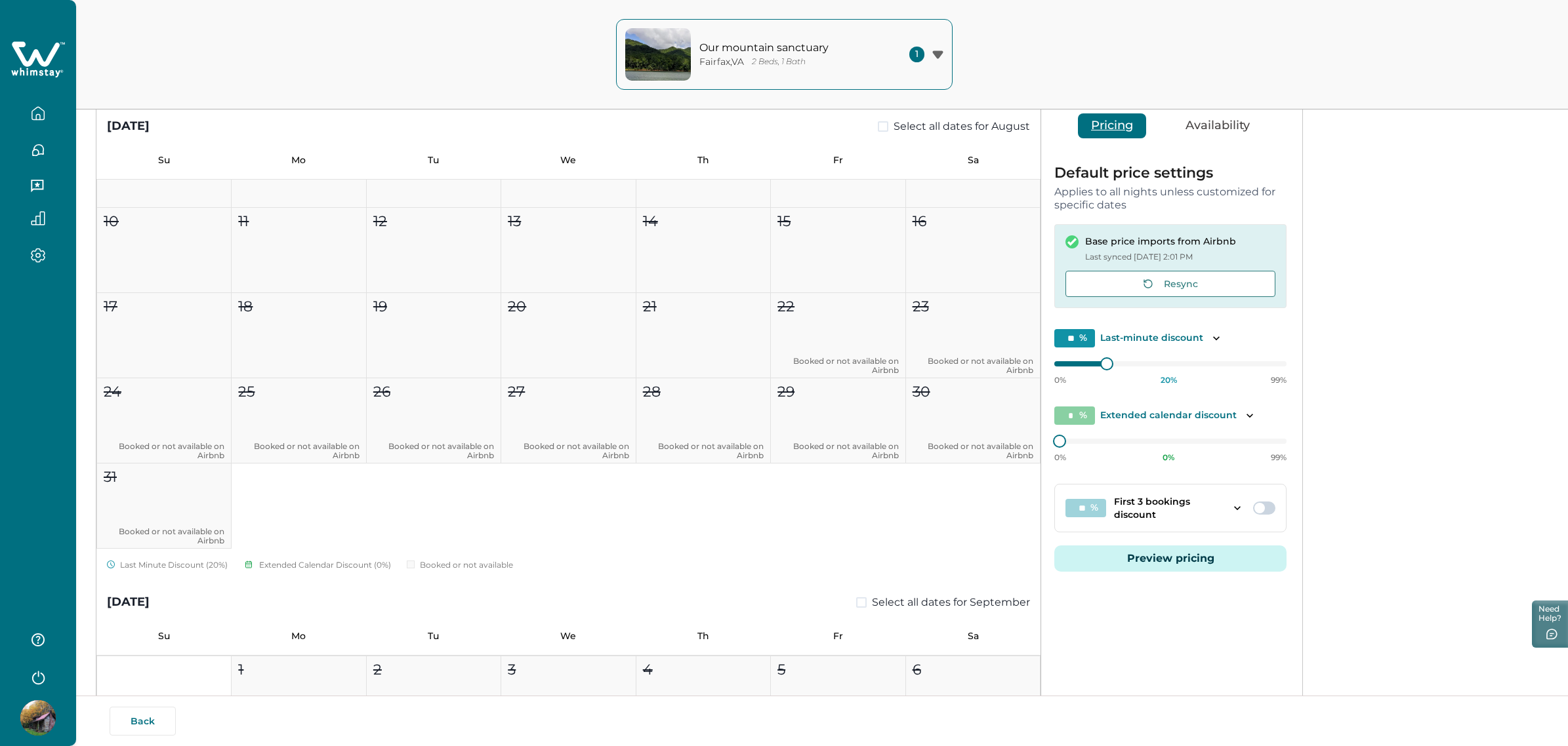
scroll to position [125, 0]
click at [1264, 504] on span at bounding box center [1260, 507] width 10 height 10
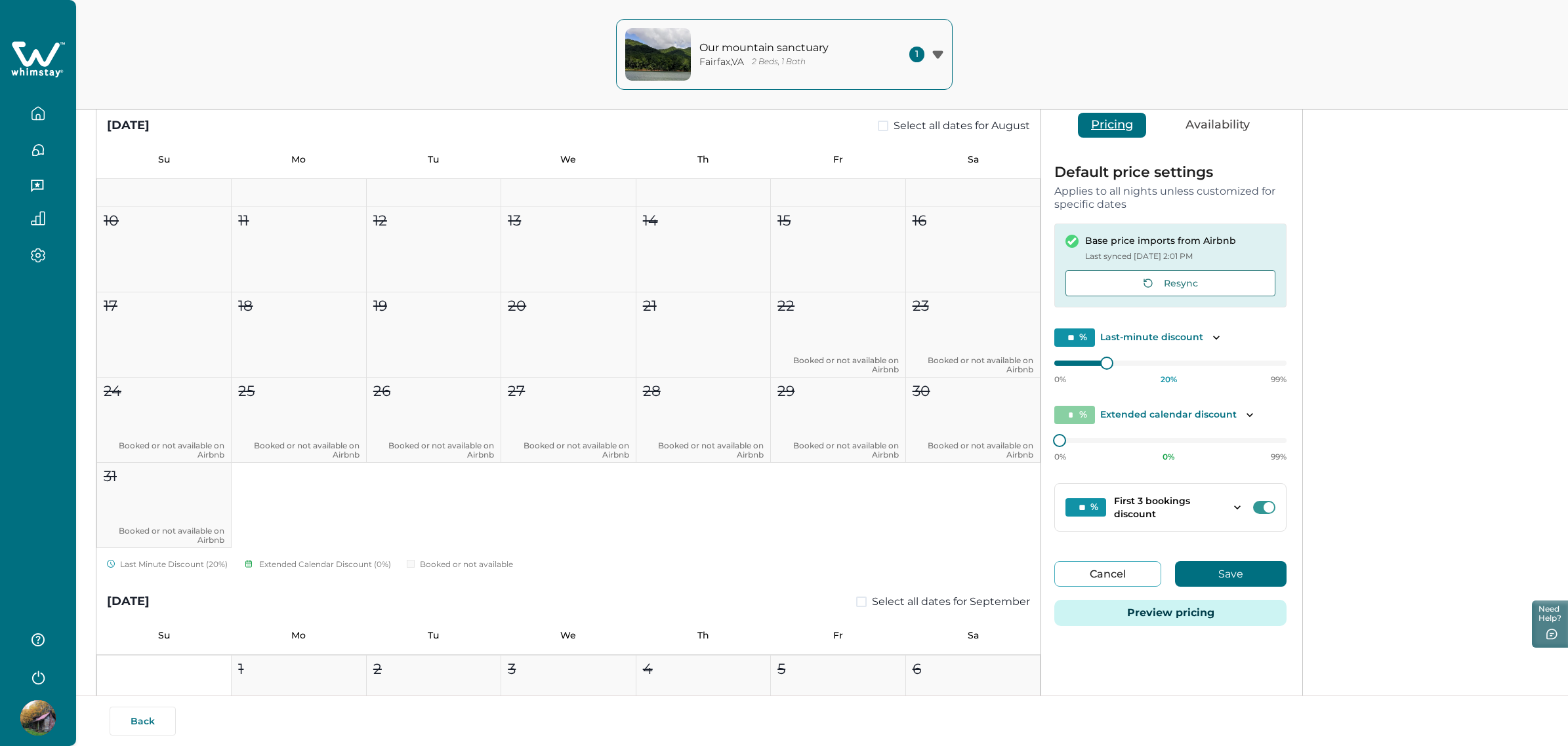
click at [1194, 586] on button "Save" at bounding box center [1230, 574] width 111 height 25
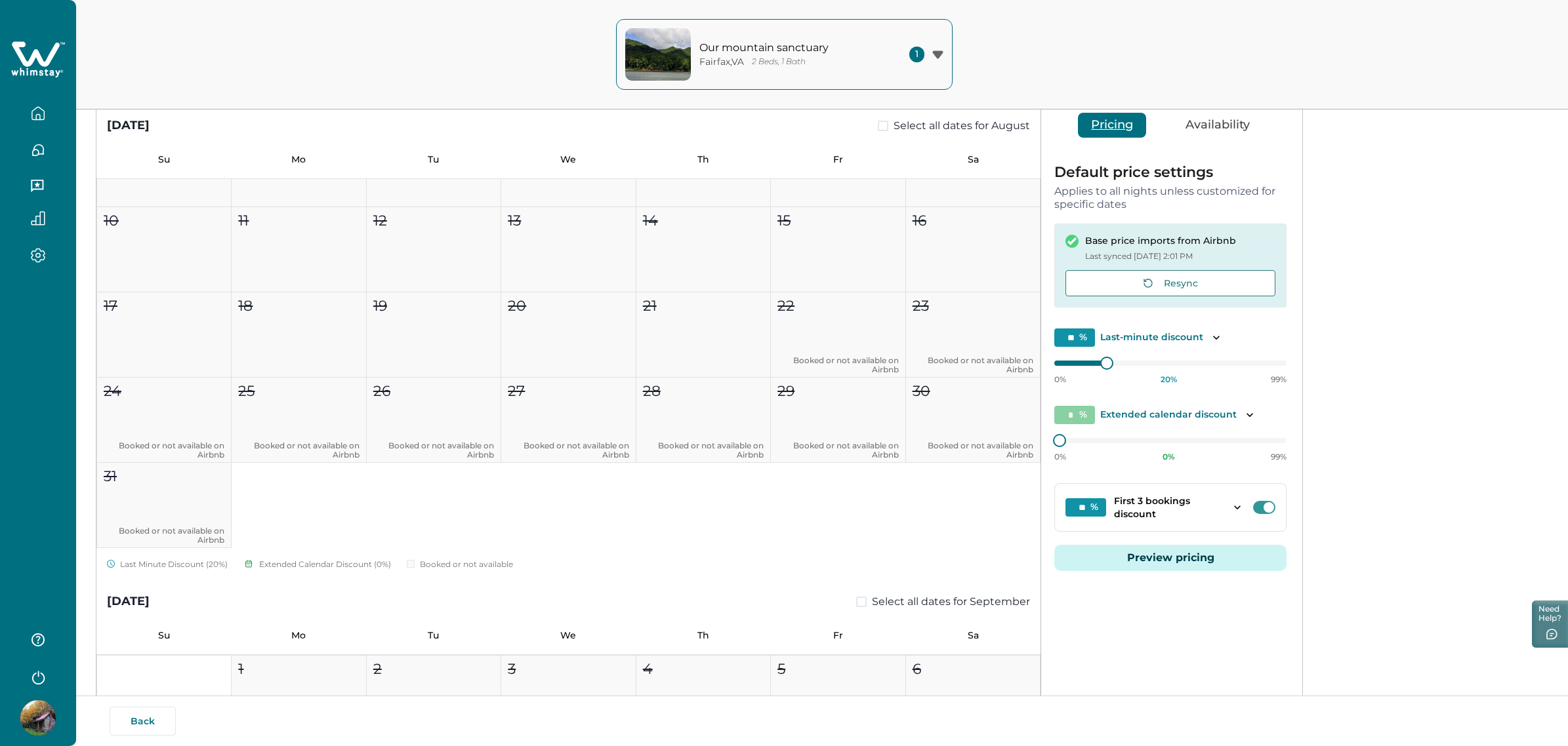
click at [460, 41] on div "Our mountain sanctuary [GEOGRAPHIC_DATA] , [GEOGRAPHIC_DATA] 2 Beds, 1 Bath 1 O…" at bounding box center [784, 54] width 1568 height 109
